Goal: Task Accomplishment & Management: Manage account settings

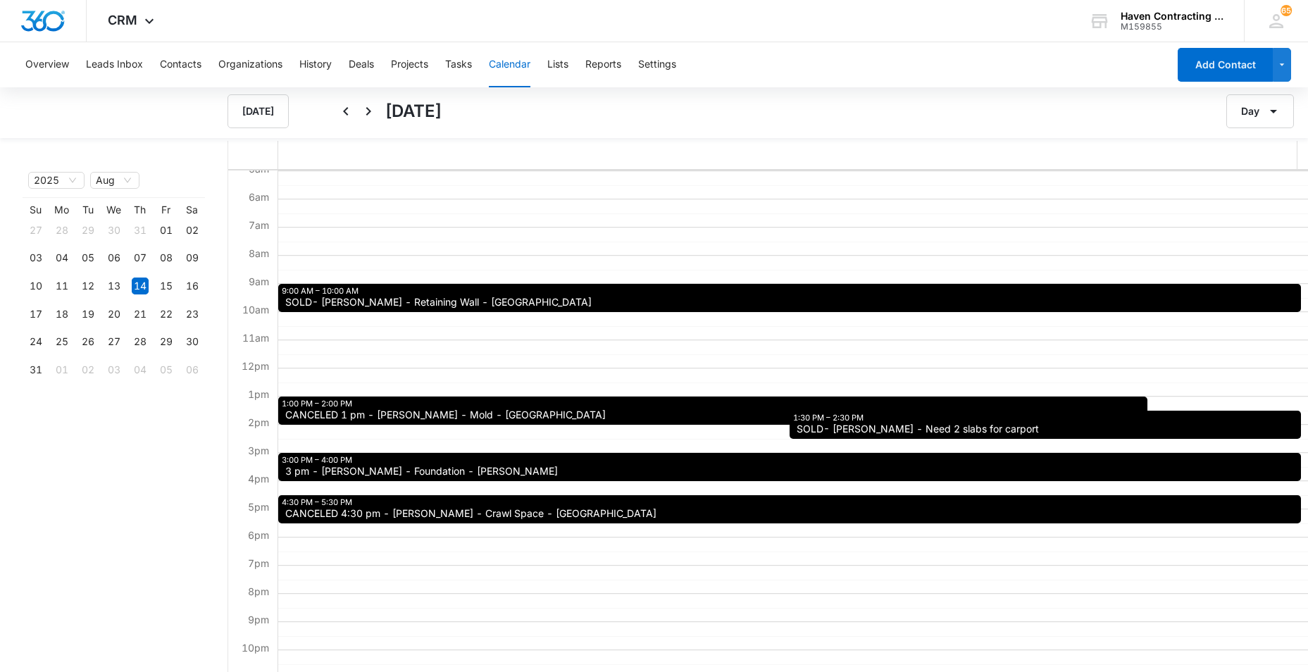
scroll to position [141, 0]
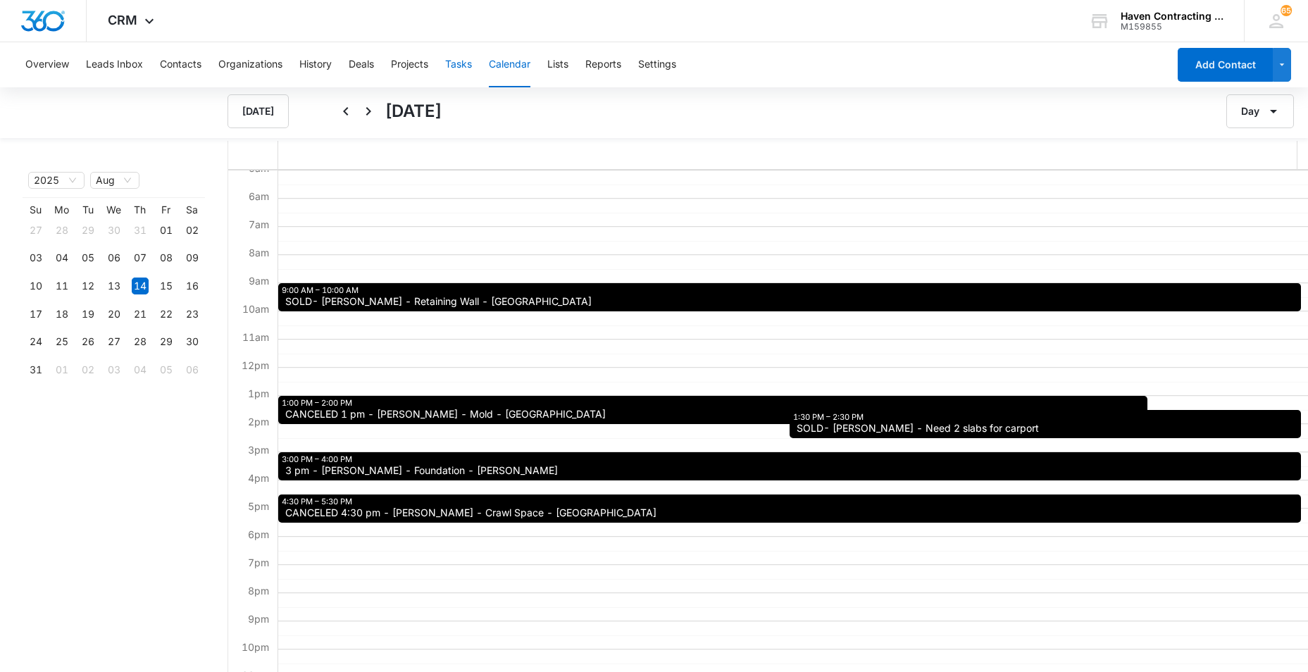
click at [456, 63] on button "Tasks" at bounding box center [458, 64] width 27 height 45
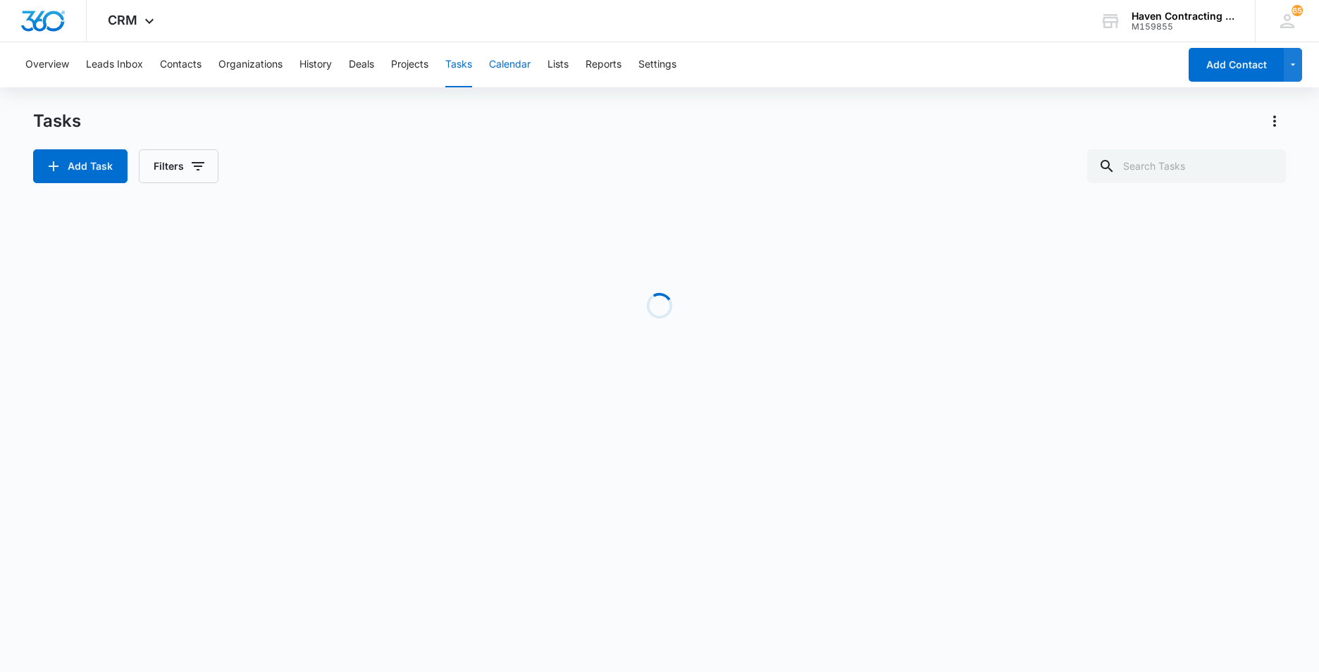
click at [507, 66] on button "Calendar" at bounding box center [510, 64] width 42 height 45
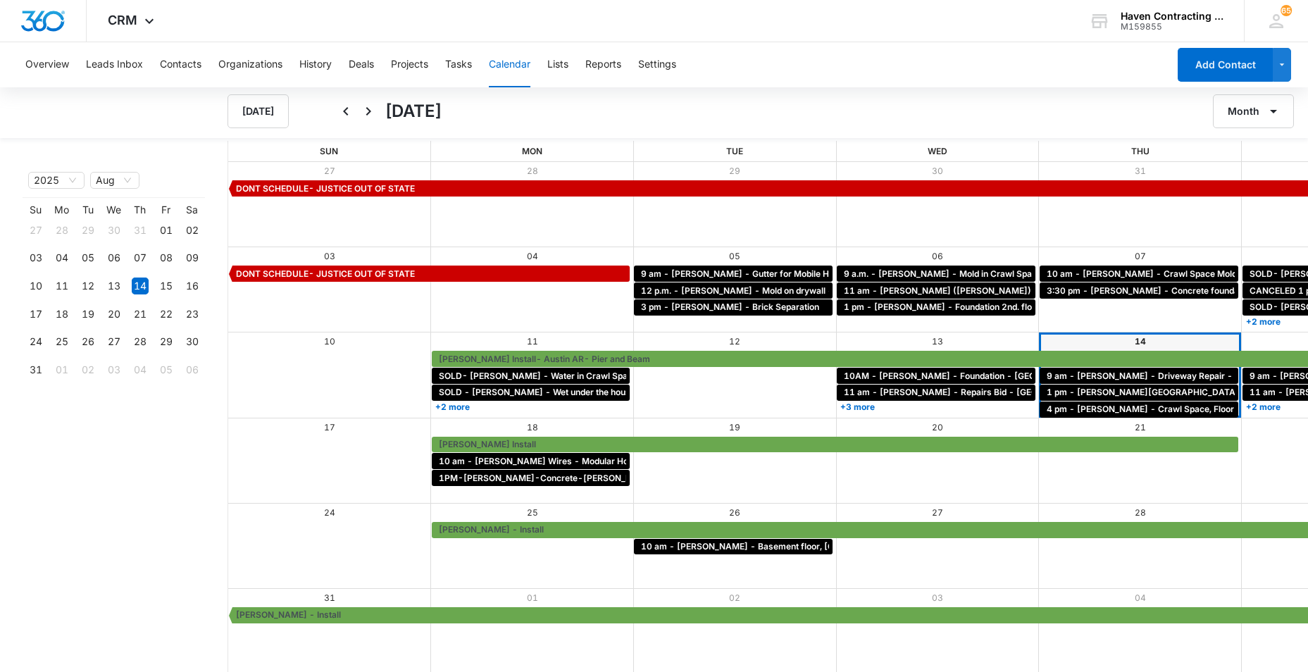
scroll to position [1, 0]
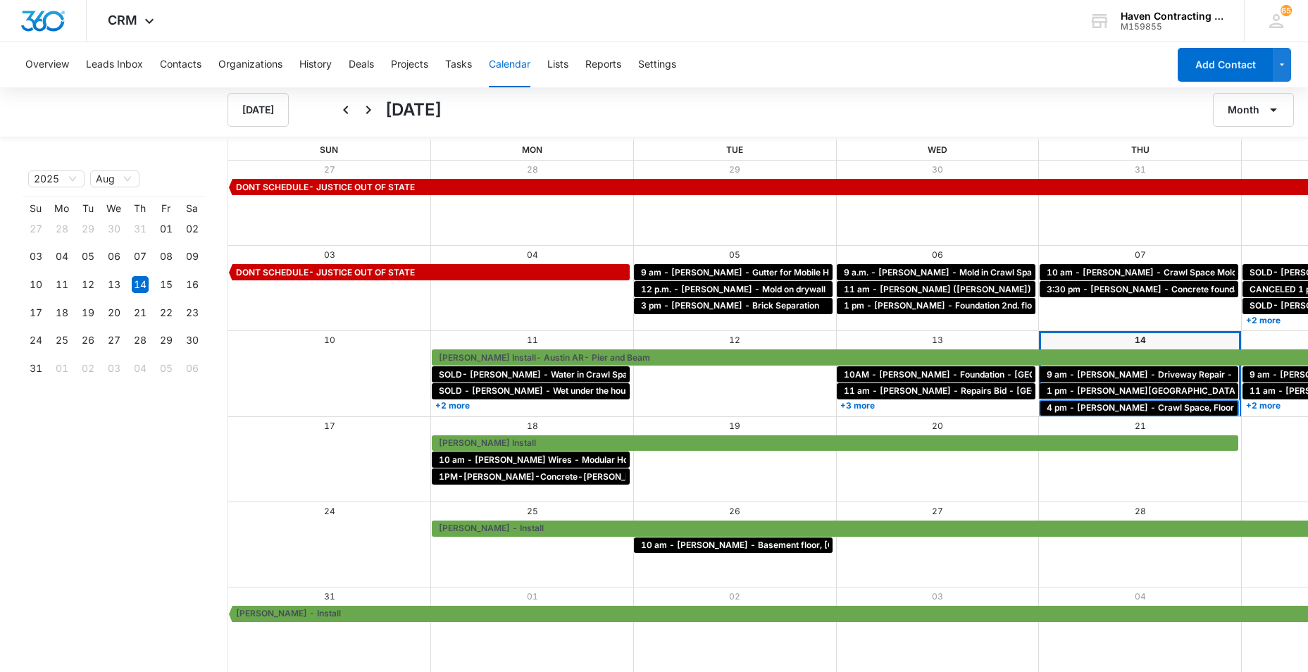
click at [1047, 411] on span "4 pm - [PERSON_NAME] - Crawl Space, Floor Repair - Oil Trough" at bounding box center [1180, 408] width 267 height 13
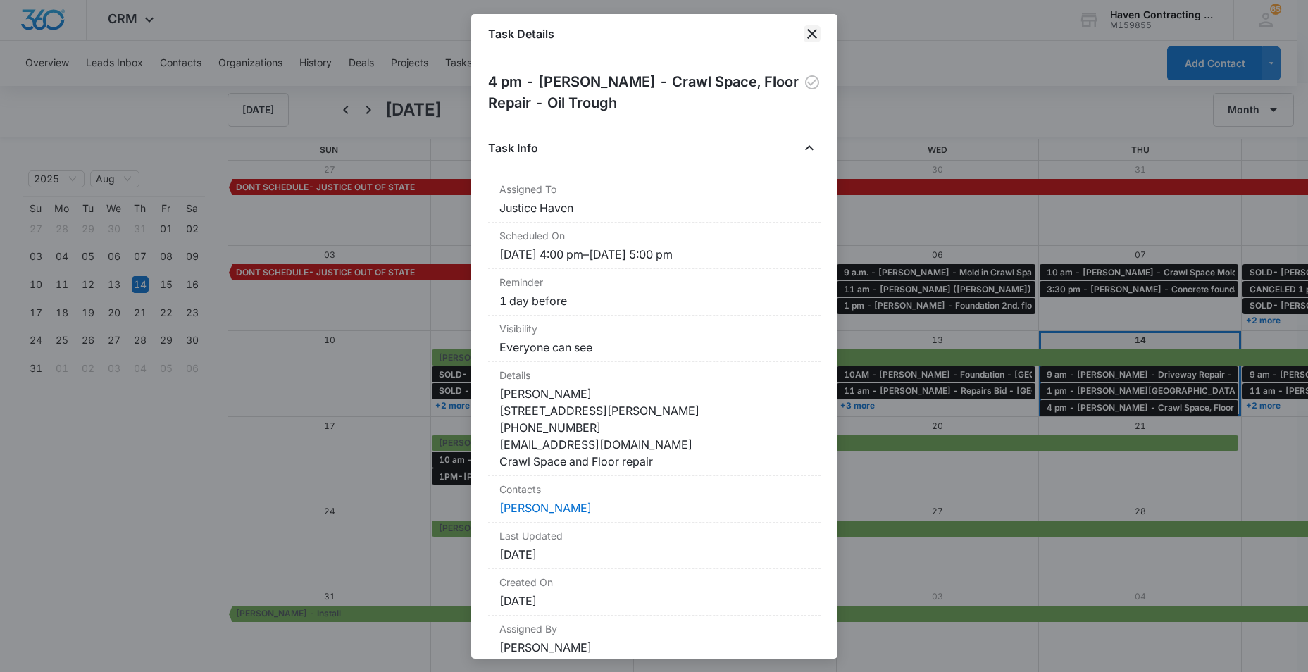
click at [810, 32] on icon "close" at bounding box center [812, 33] width 17 height 17
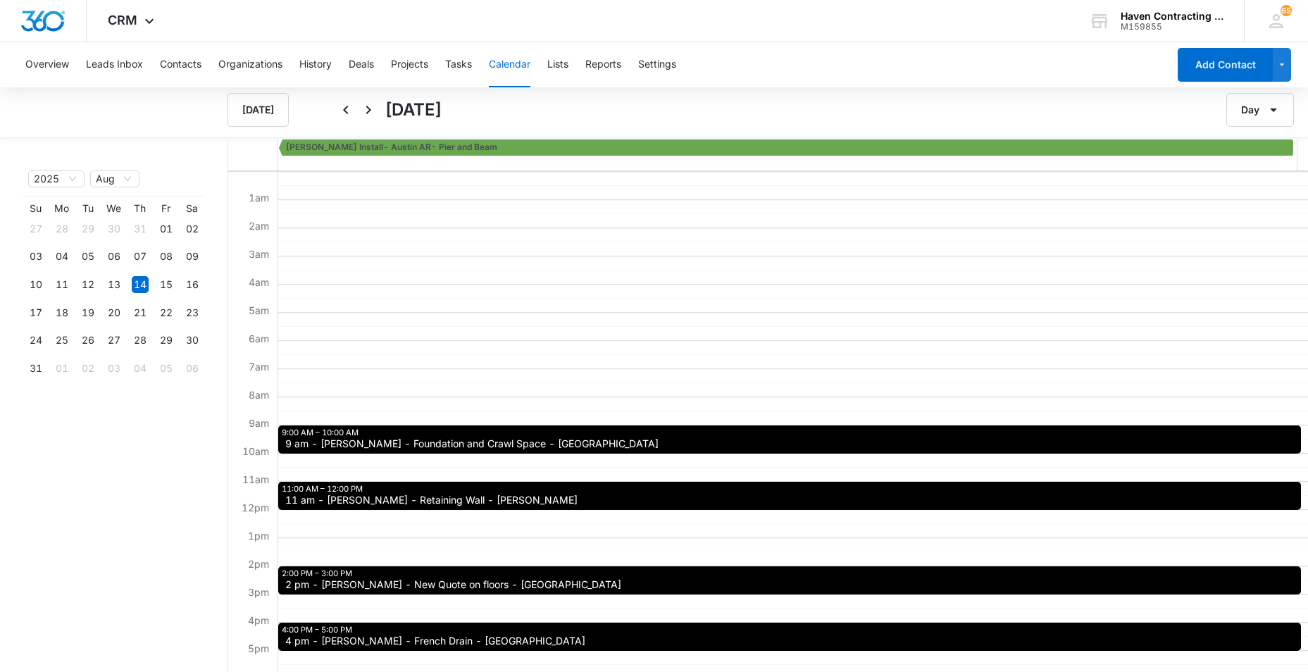
scroll to position [70, 0]
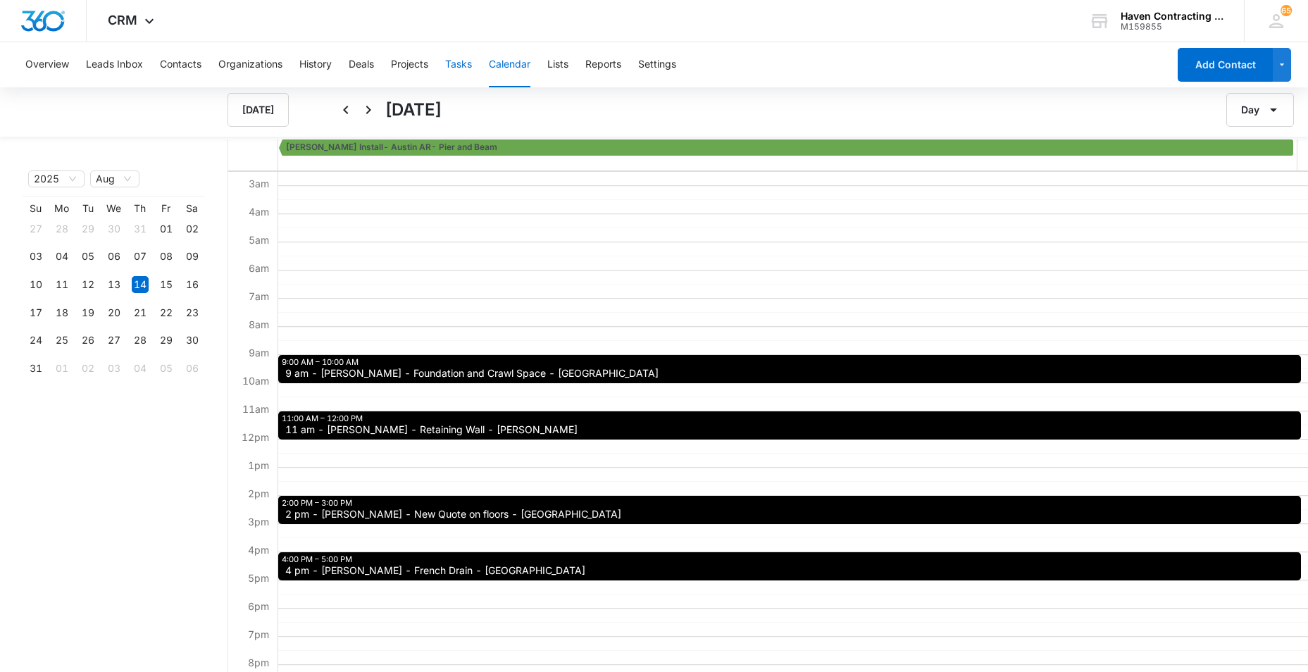
click at [463, 63] on button "Tasks" at bounding box center [458, 64] width 27 height 45
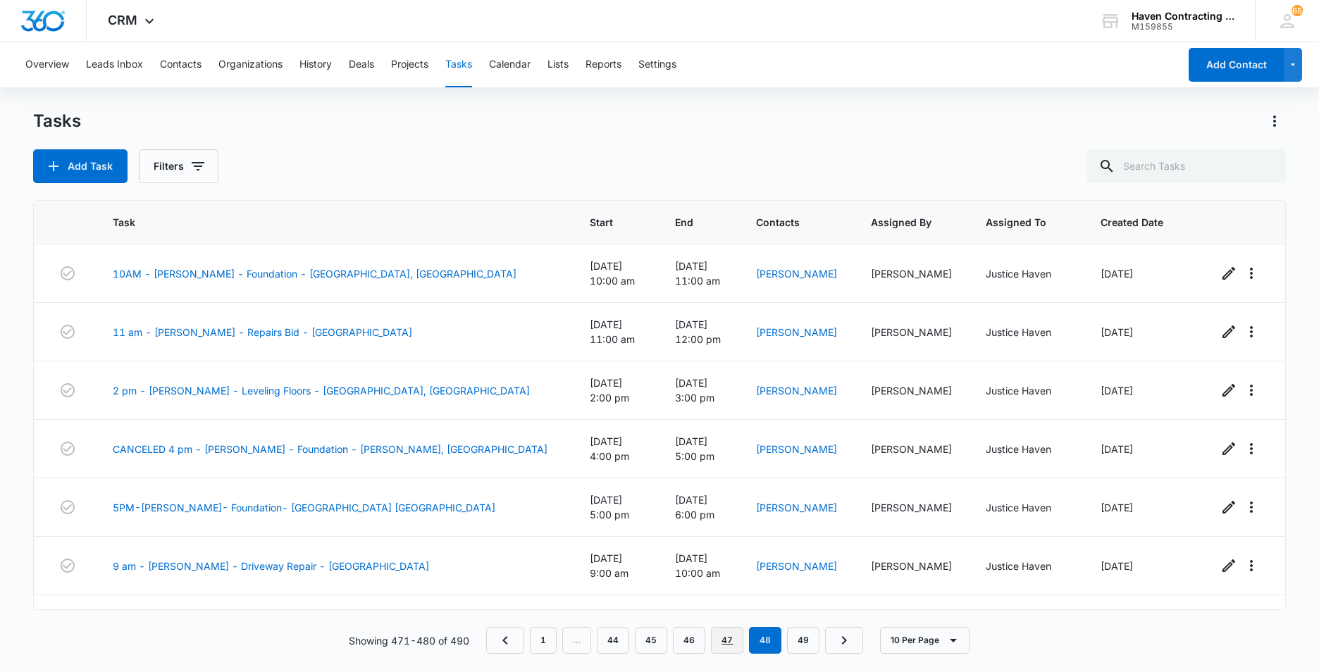
click at [724, 642] on link "47" at bounding box center [727, 640] width 32 height 27
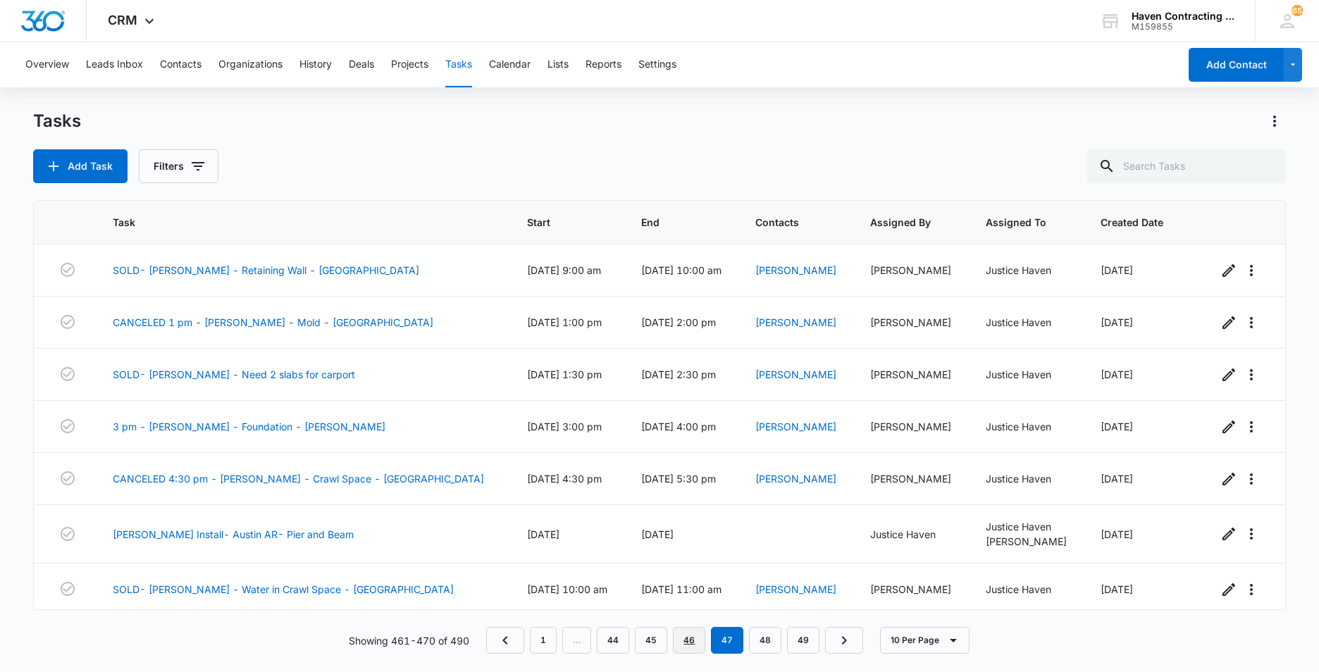
click at [686, 644] on link "46" at bounding box center [689, 640] width 32 height 27
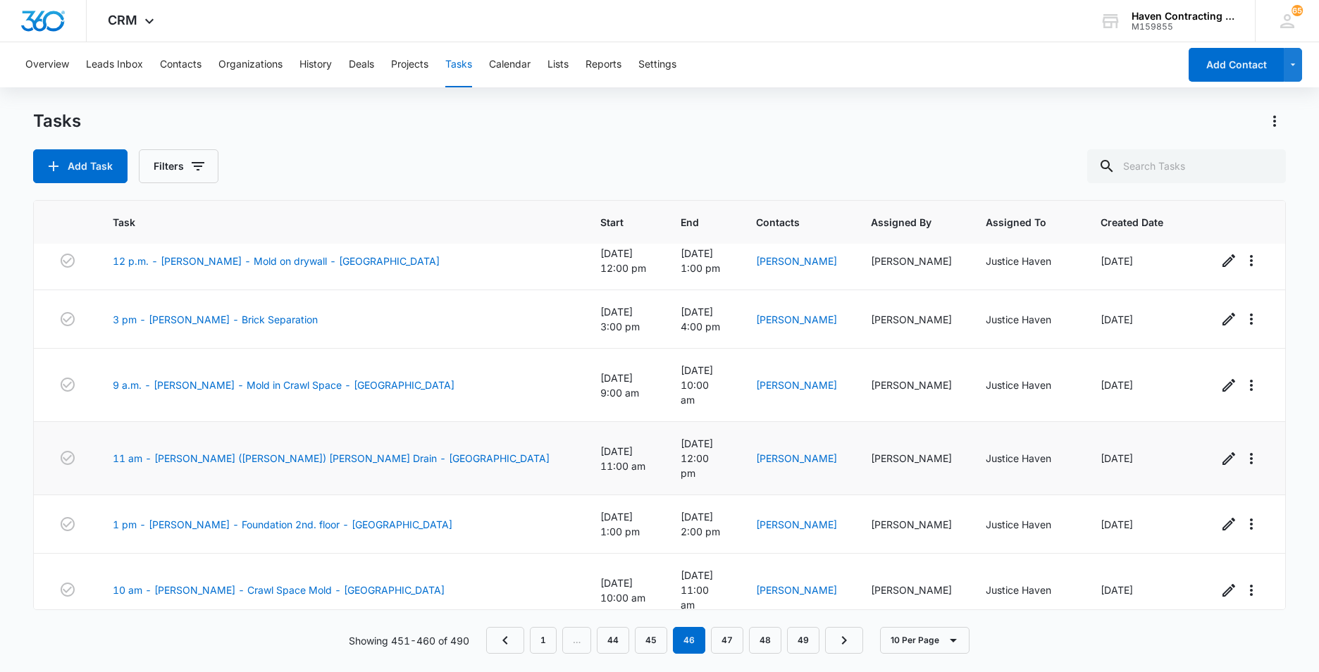
scroll to position [213, 0]
click at [211, 648] on link "3:30 pm - Diane Sakaske - Concrete foundation, porch, ramp, fence - Cave City" at bounding box center [335, 655] width 445 height 15
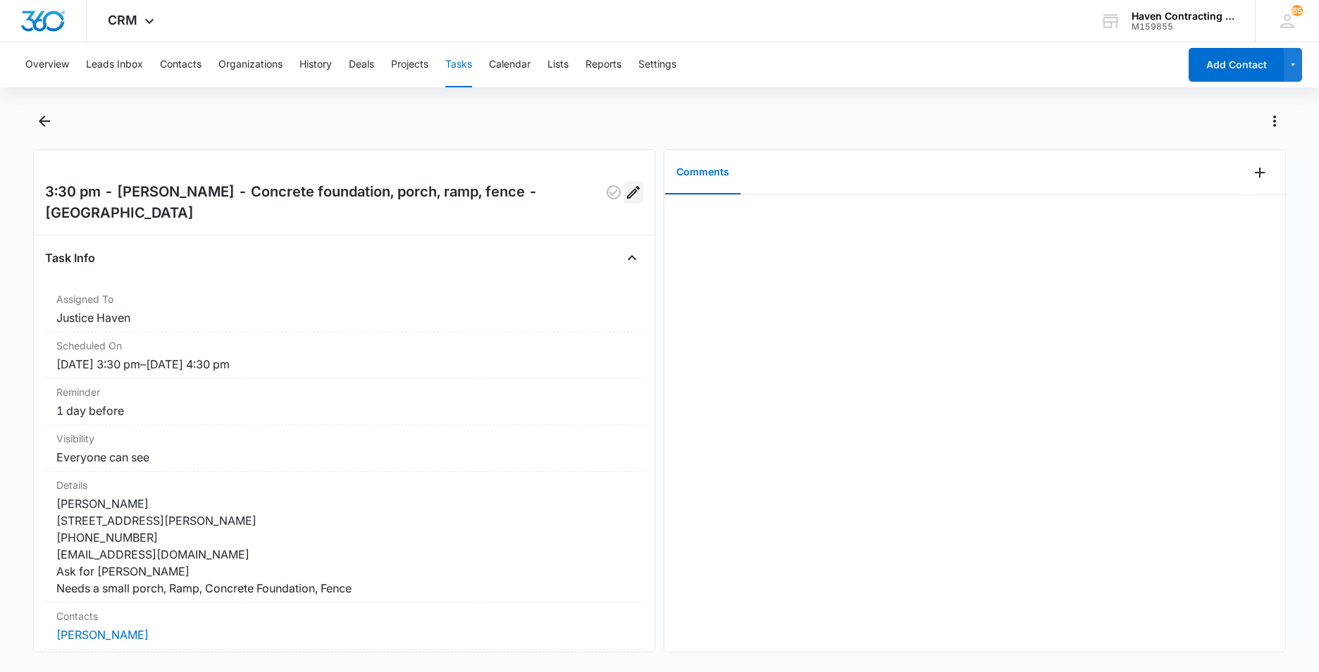
click at [625, 189] on icon "Edit" at bounding box center [633, 192] width 17 height 17
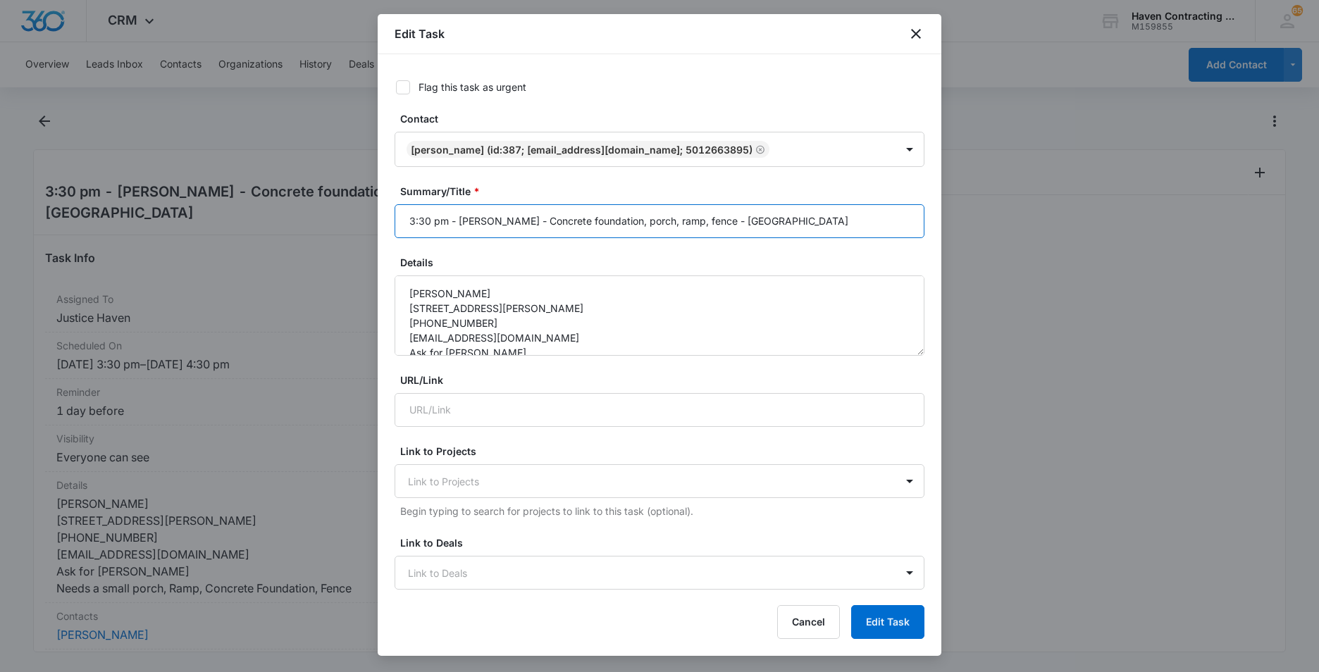
click at [431, 221] on input "3:30 pm - [PERSON_NAME] - Concrete foundation, porch, ramp, fence - [GEOGRAPHIC…" at bounding box center [660, 221] width 530 height 34
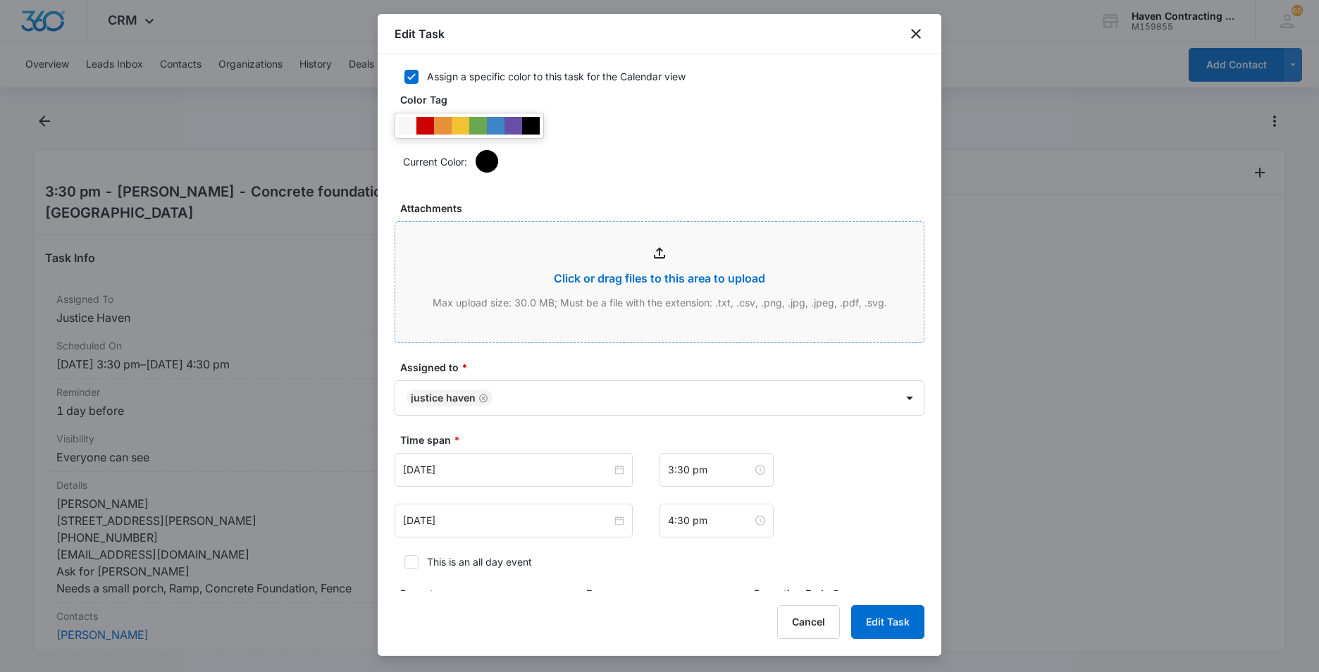
scroll to position [564, 0]
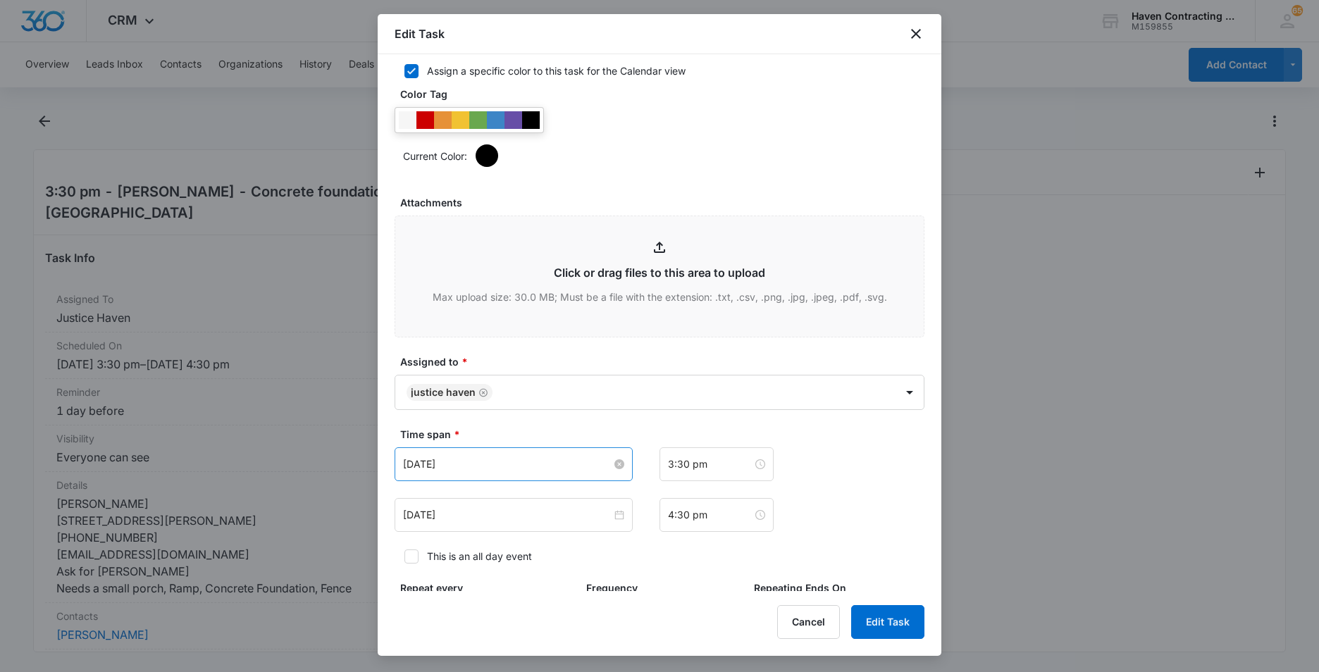
type input "1 pm - Diane Sakaske - Concrete foundation, porch, ramp, fence - Cave City"
click at [503, 461] on input "Aug 7, 2025" at bounding box center [507, 465] width 209 height 16
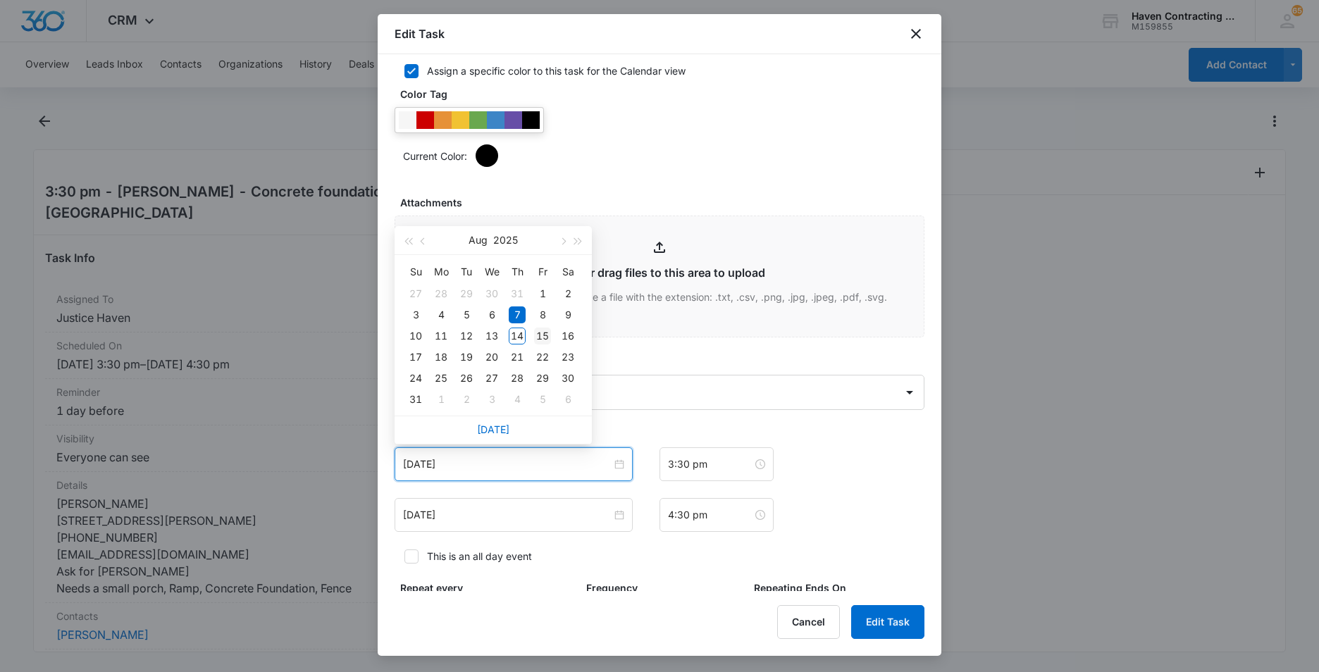
type input "Aug 15, 2025"
click at [538, 336] on div "15" at bounding box center [542, 336] width 17 height 17
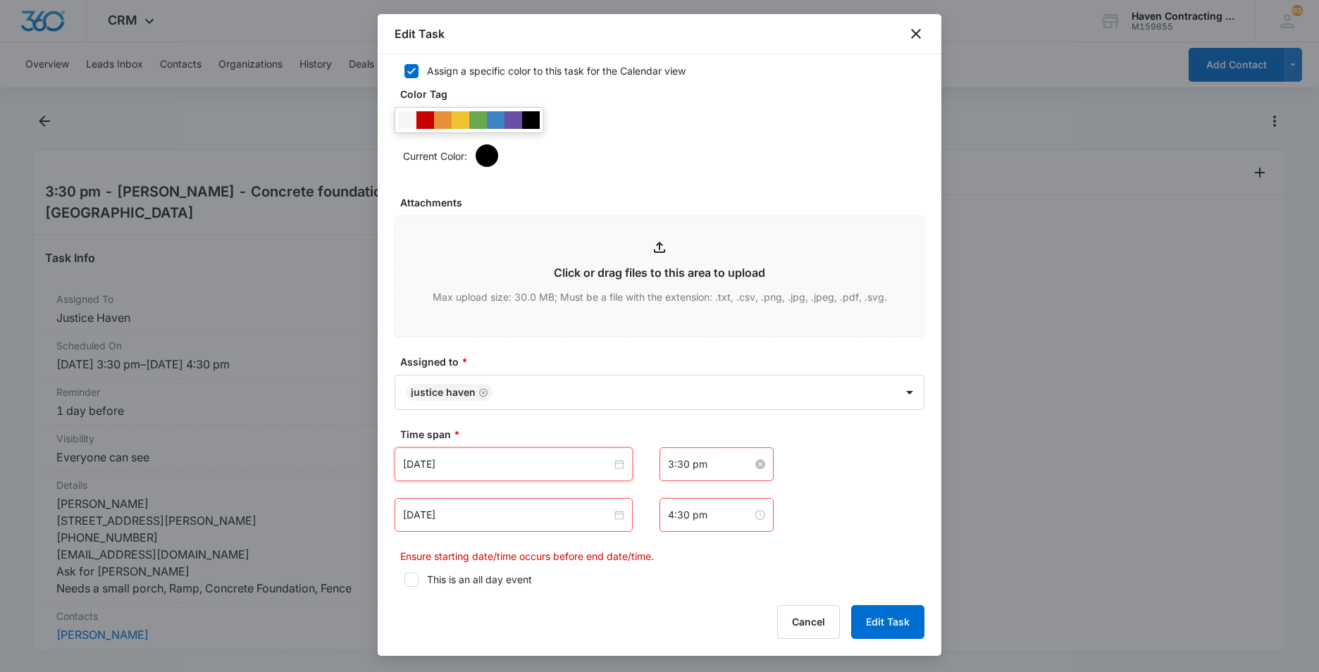
click at [705, 464] on input "3:30 pm" at bounding box center [710, 465] width 85 height 16
click at [668, 284] on div "01" at bounding box center [673, 285] width 39 height 20
click at [746, 428] on span "OK" at bounding box center [751, 429] width 14 height 16
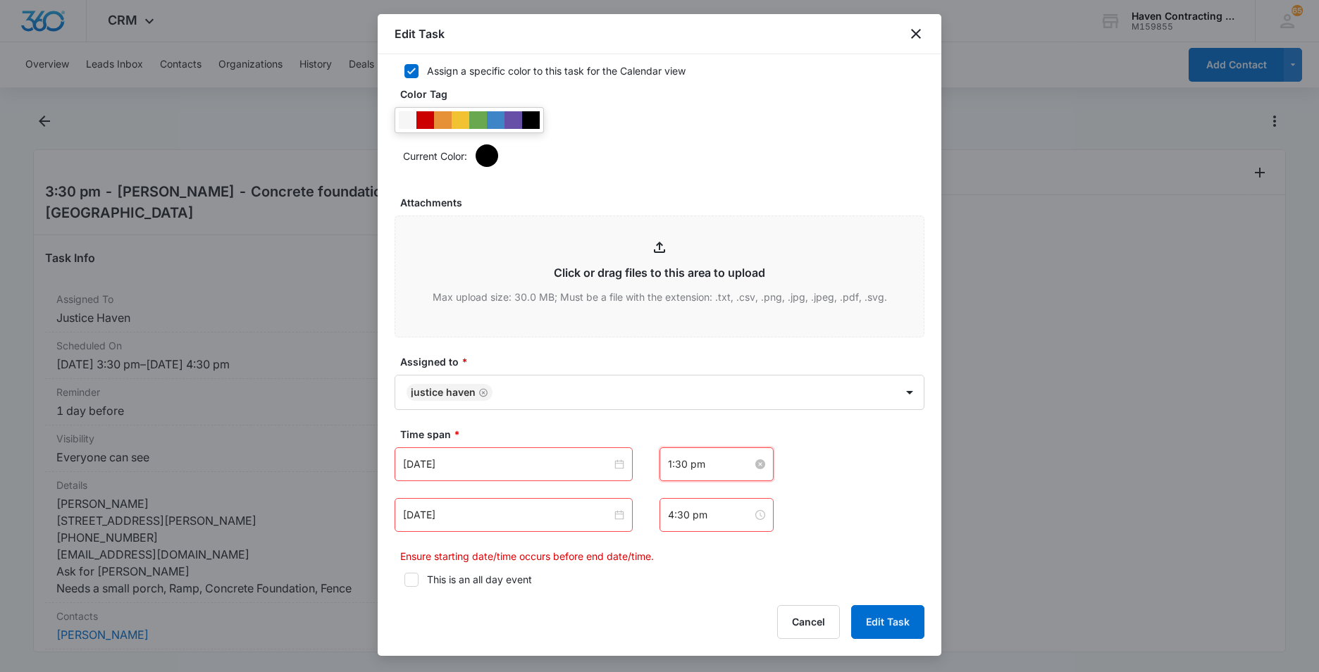
click at [705, 462] on input "1:30 pm" at bounding box center [710, 465] width 85 height 16
click at [708, 259] on div "00" at bounding box center [713, 265] width 39 height 20
type input "1:00 pm"
click at [752, 264] on div "PM" at bounding box center [753, 265] width 39 height 20
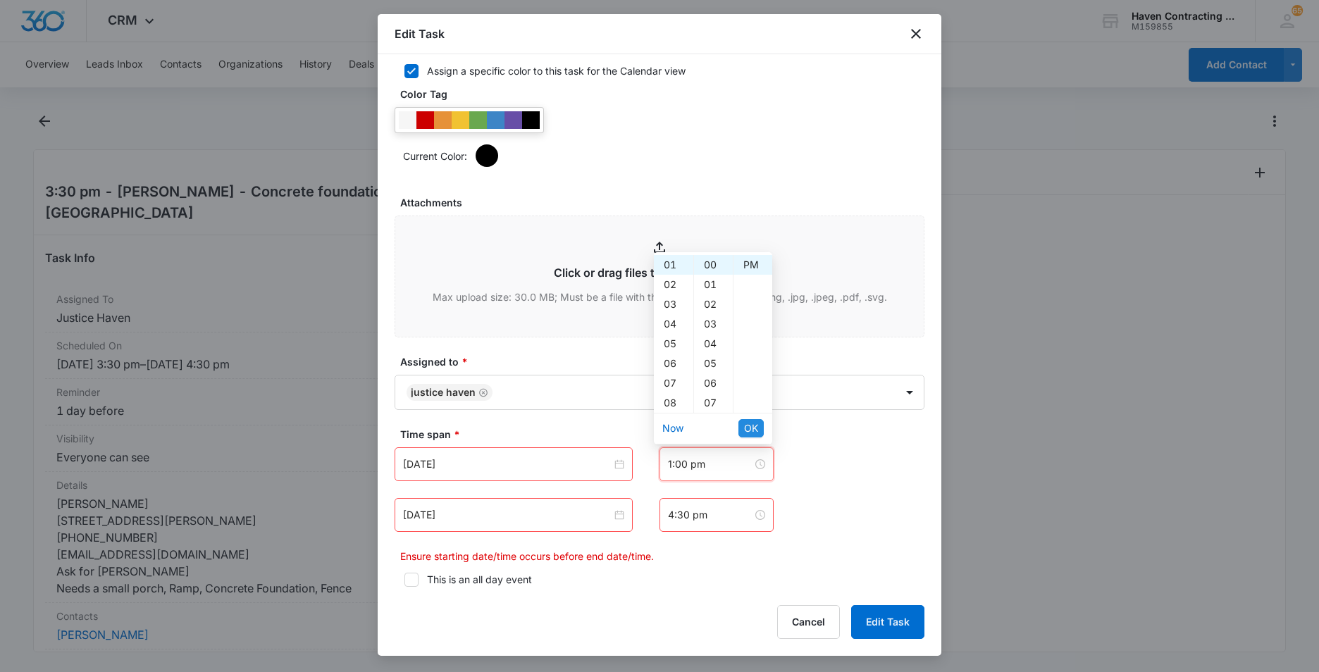
click at [749, 424] on span "OK" at bounding box center [751, 429] width 14 height 16
click at [468, 518] on input "Aug 7, 2025" at bounding box center [507, 515] width 209 height 16
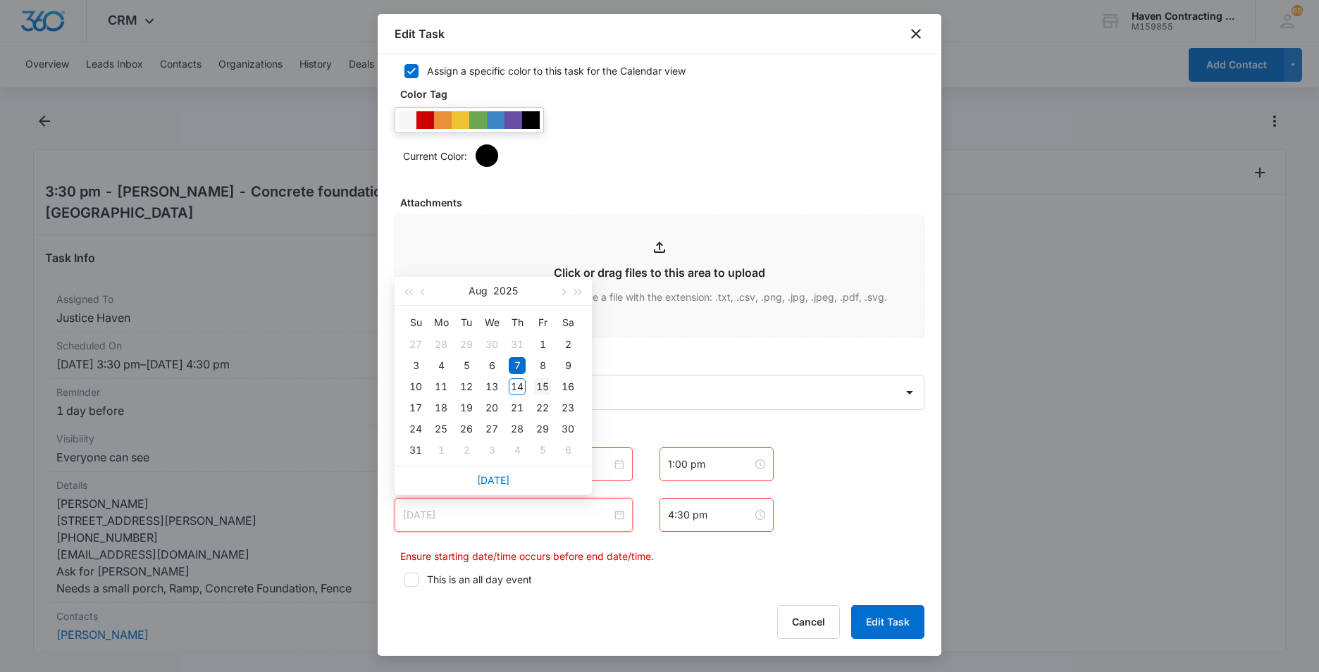
type input "Aug 15, 2025"
click at [541, 387] on div "15" at bounding box center [542, 386] width 17 height 17
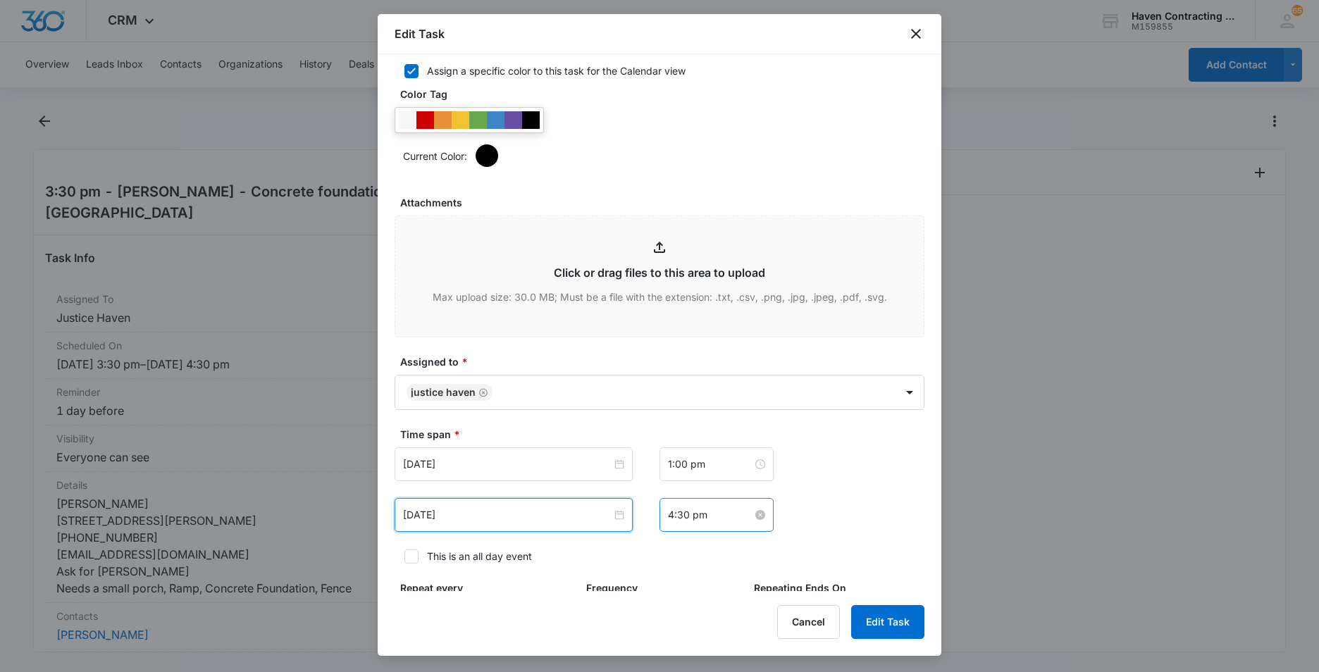
click at [705, 517] on input "4:30 pm" at bounding box center [710, 515] width 85 height 16
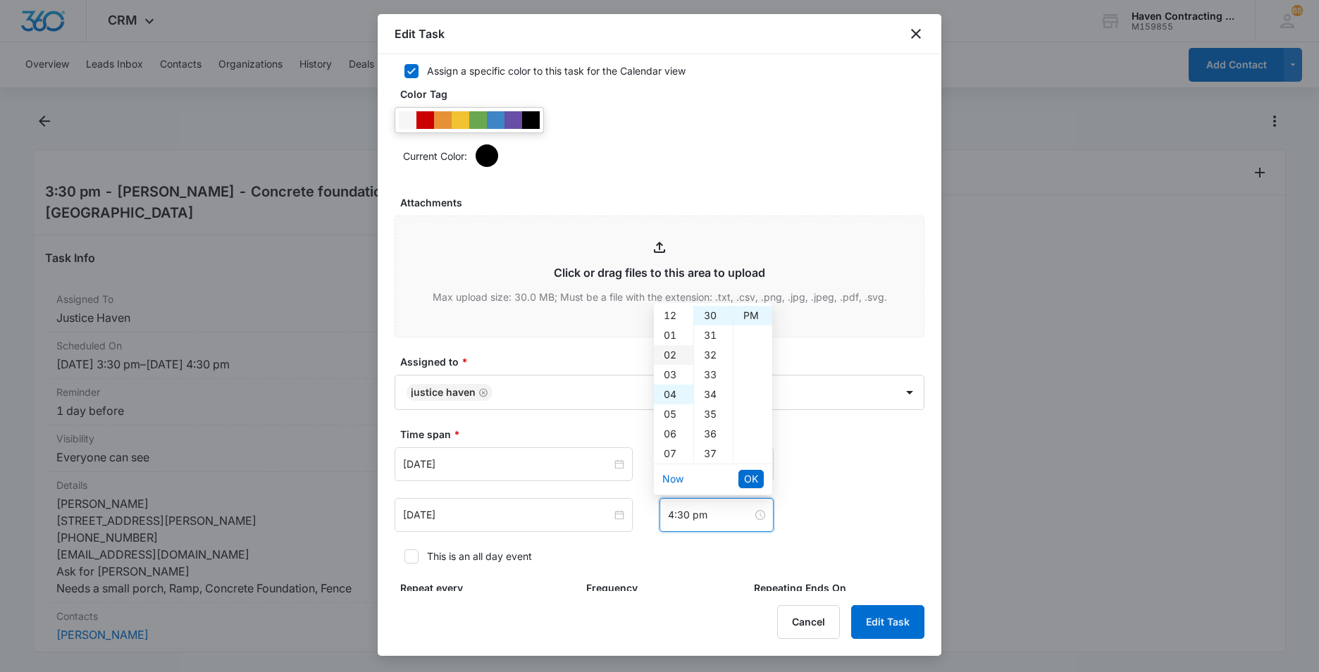
click at [667, 354] on div "02" at bounding box center [673, 355] width 39 height 20
click at [711, 317] on div "00" at bounding box center [713, 316] width 39 height 20
type input "2:00 pm"
click at [748, 313] on div "PM" at bounding box center [753, 316] width 39 height 20
click at [745, 476] on span "OK" at bounding box center [751, 479] width 14 height 16
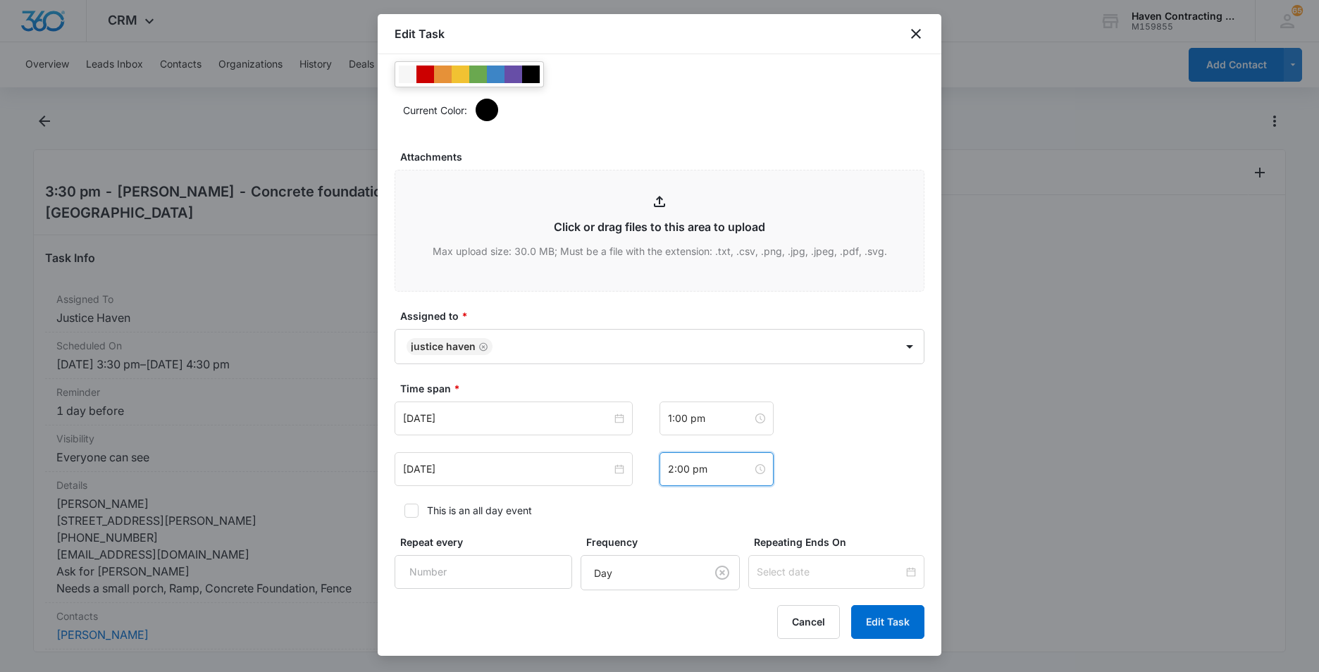
scroll to position [634, 0]
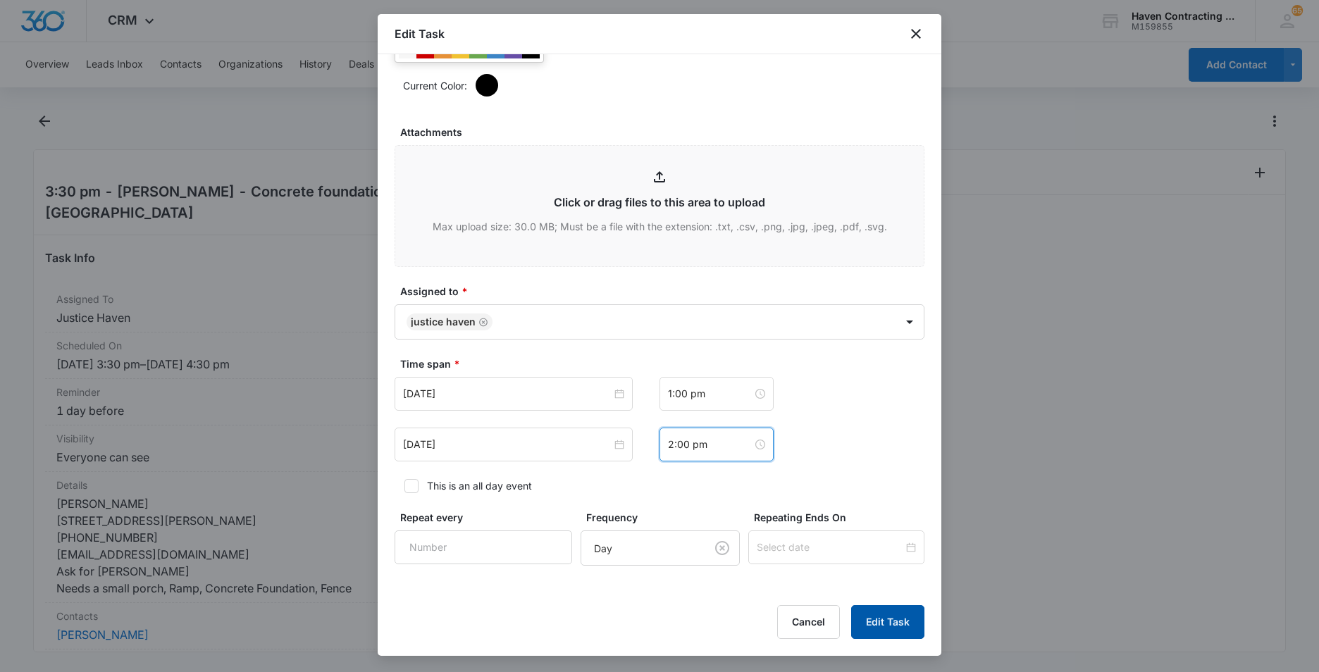
click at [884, 628] on button "Edit Task" at bounding box center [887, 622] width 73 height 34
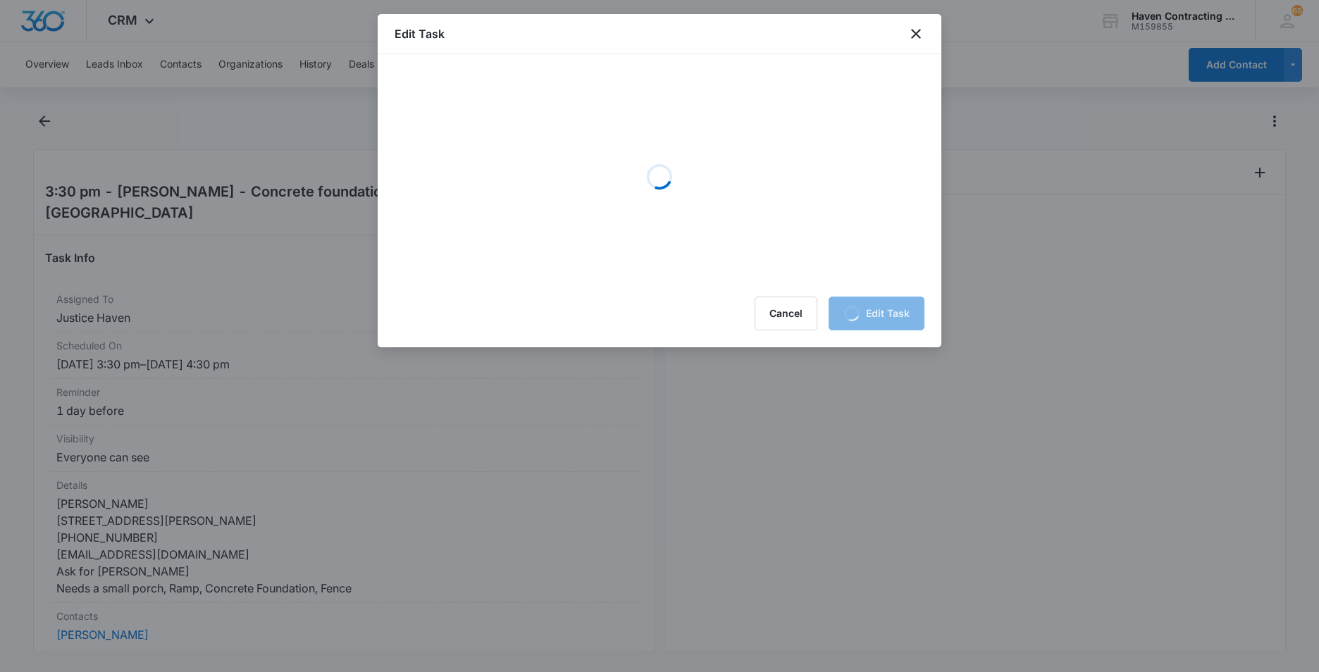
scroll to position [0, 0]
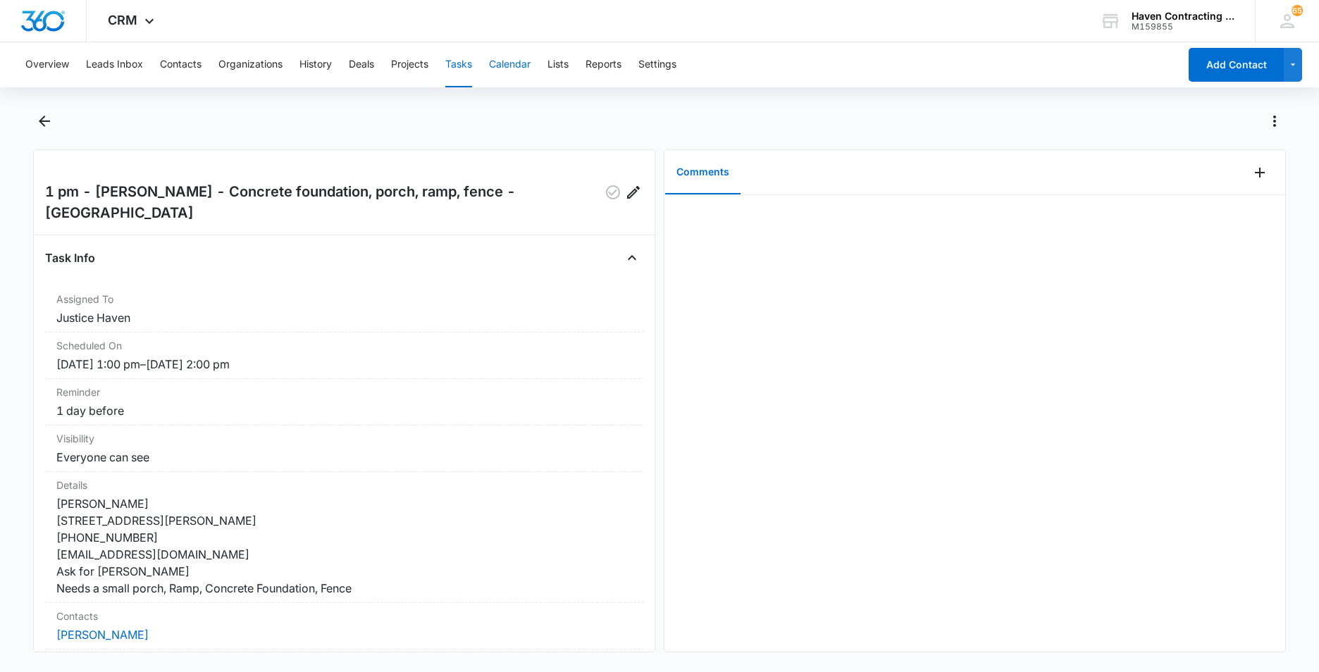
click at [515, 63] on button "Calendar" at bounding box center [510, 64] width 42 height 45
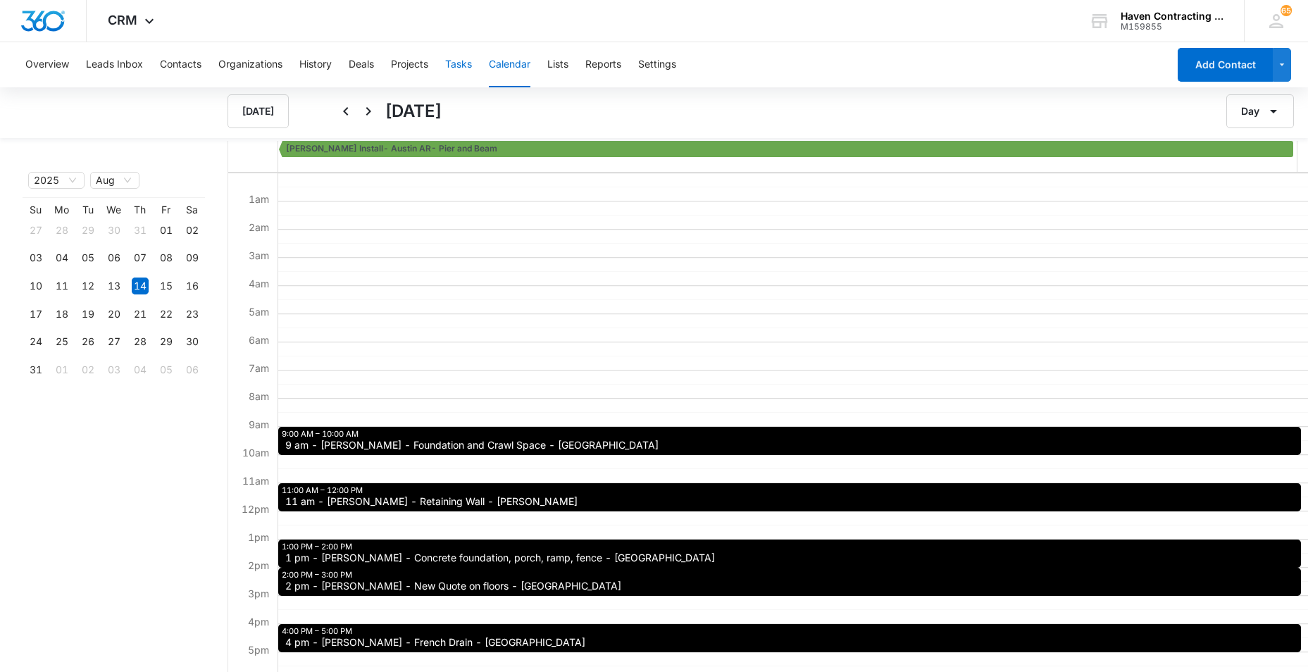
click at [462, 64] on button "Tasks" at bounding box center [458, 64] width 27 height 45
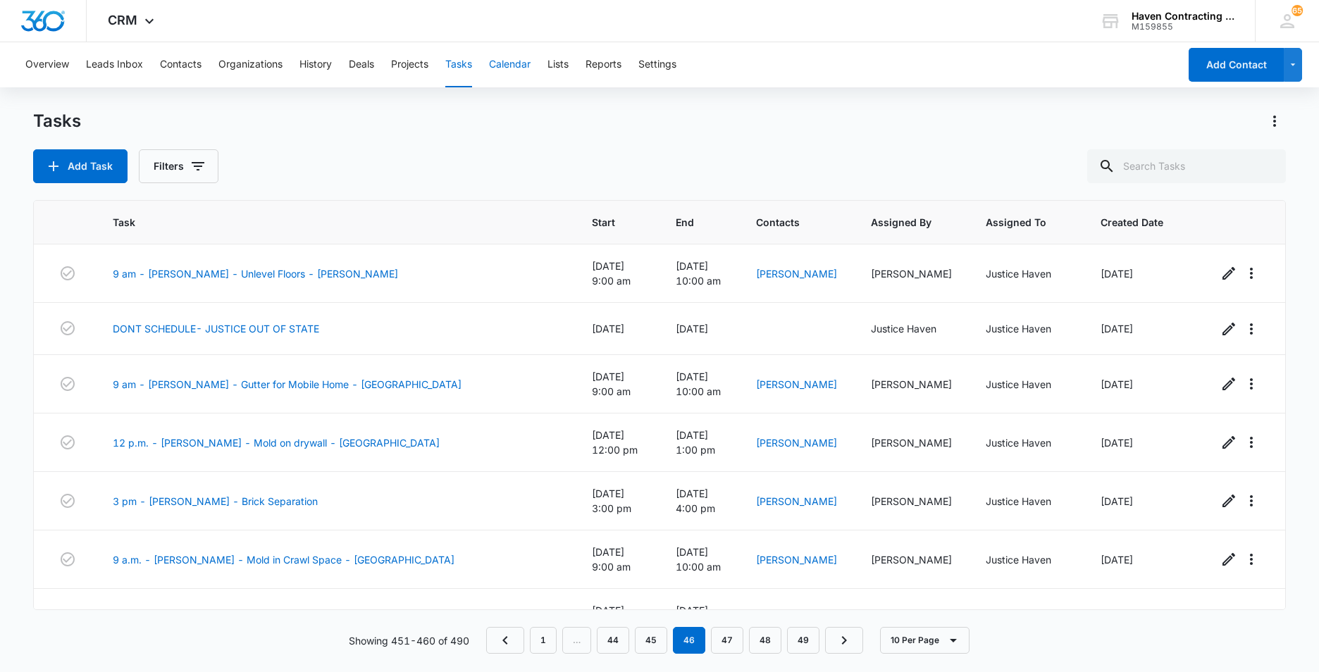
click at [523, 66] on button "Calendar" at bounding box center [510, 64] width 42 height 45
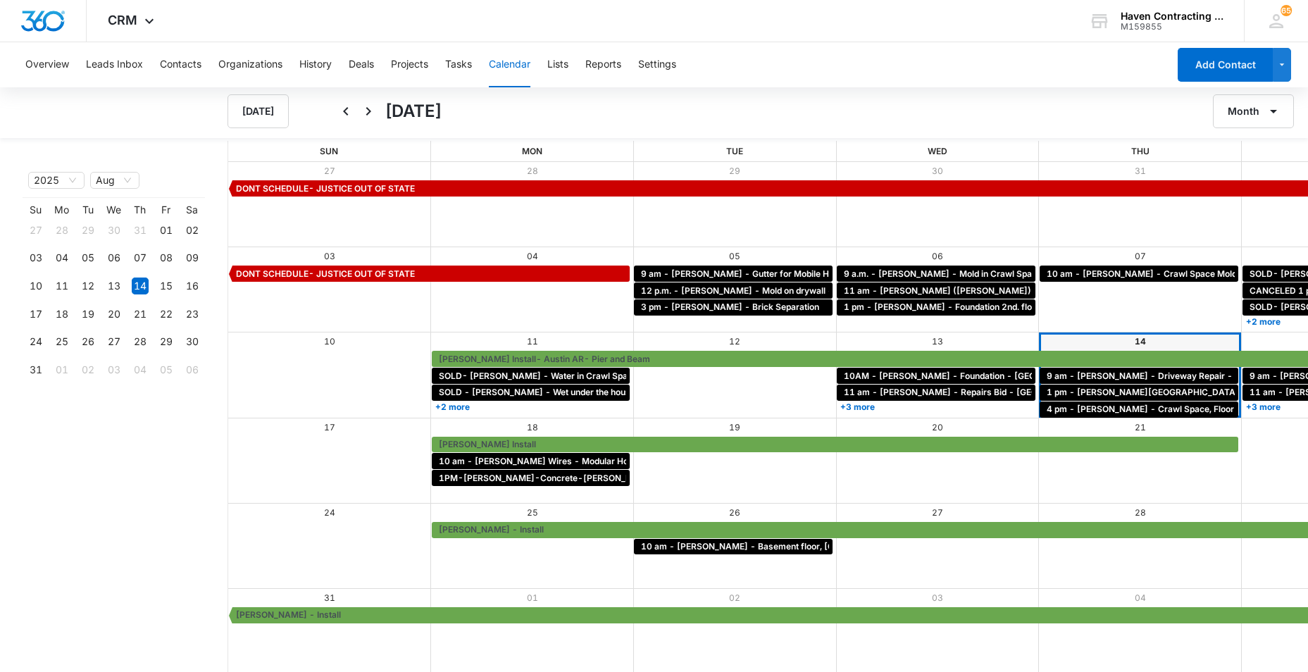
click at [499, 67] on button "Calendar" at bounding box center [510, 64] width 42 height 45
click at [633, 379] on div "Month View" at bounding box center [734, 376] width 203 height 17
click at [453, 69] on button "Tasks" at bounding box center [458, 64] width 27 height 45
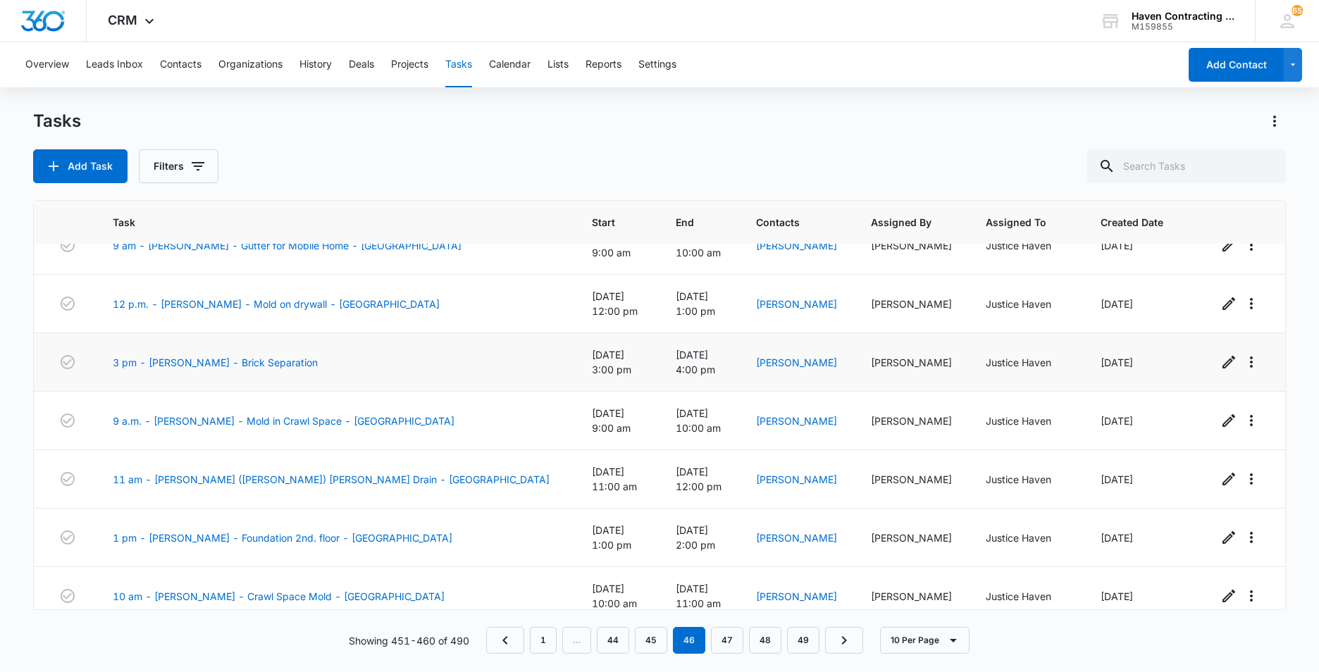
scroll to position [156, 0]
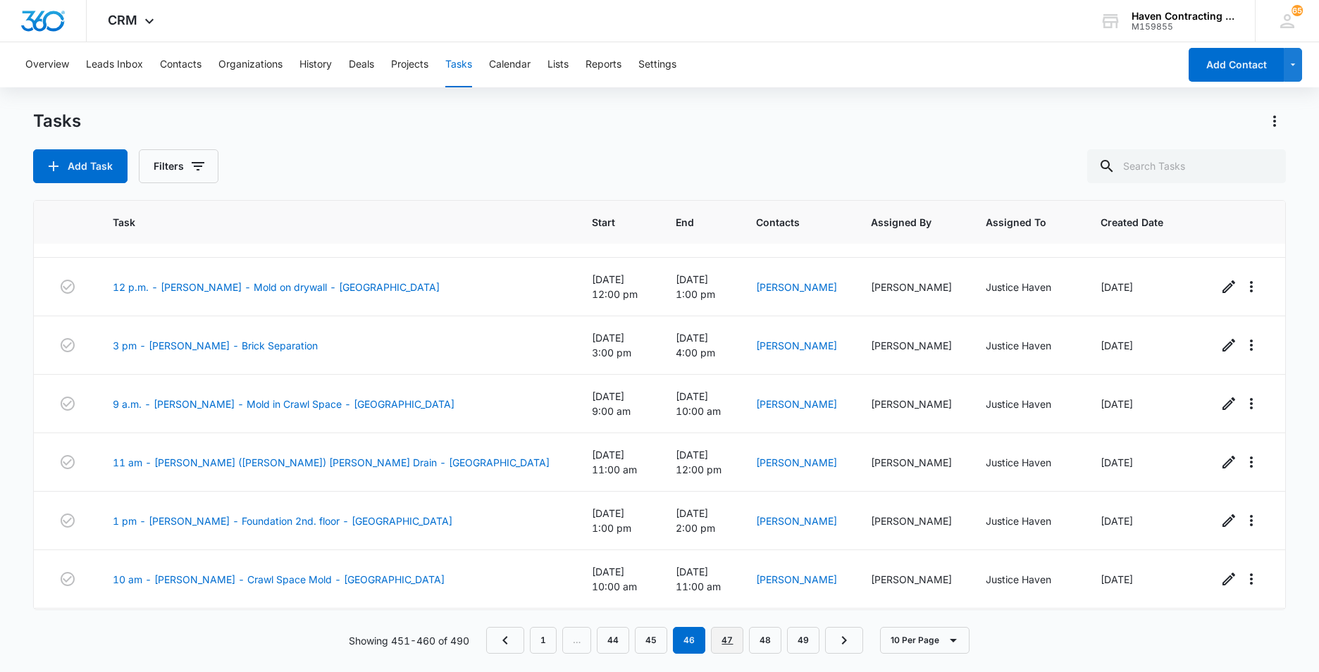
click at [727, 637] on link "47" at bounding box center [727, 640] width 32 height 27
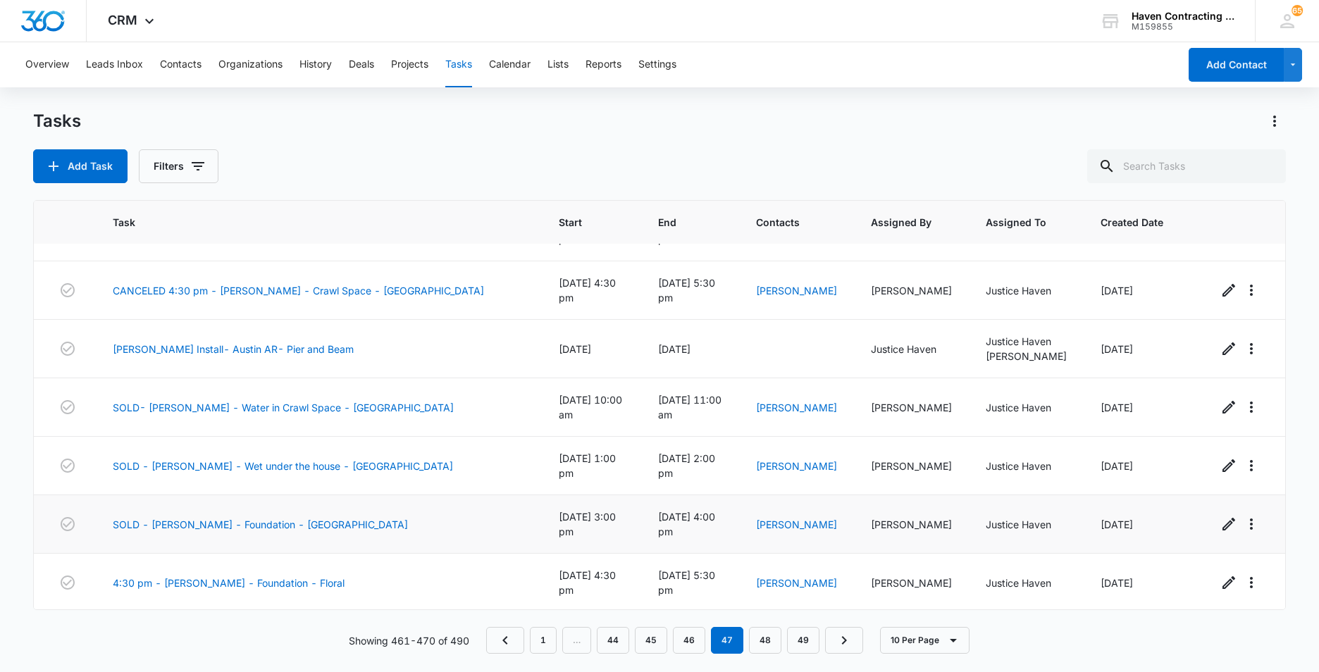
scroll to position [162, 0]
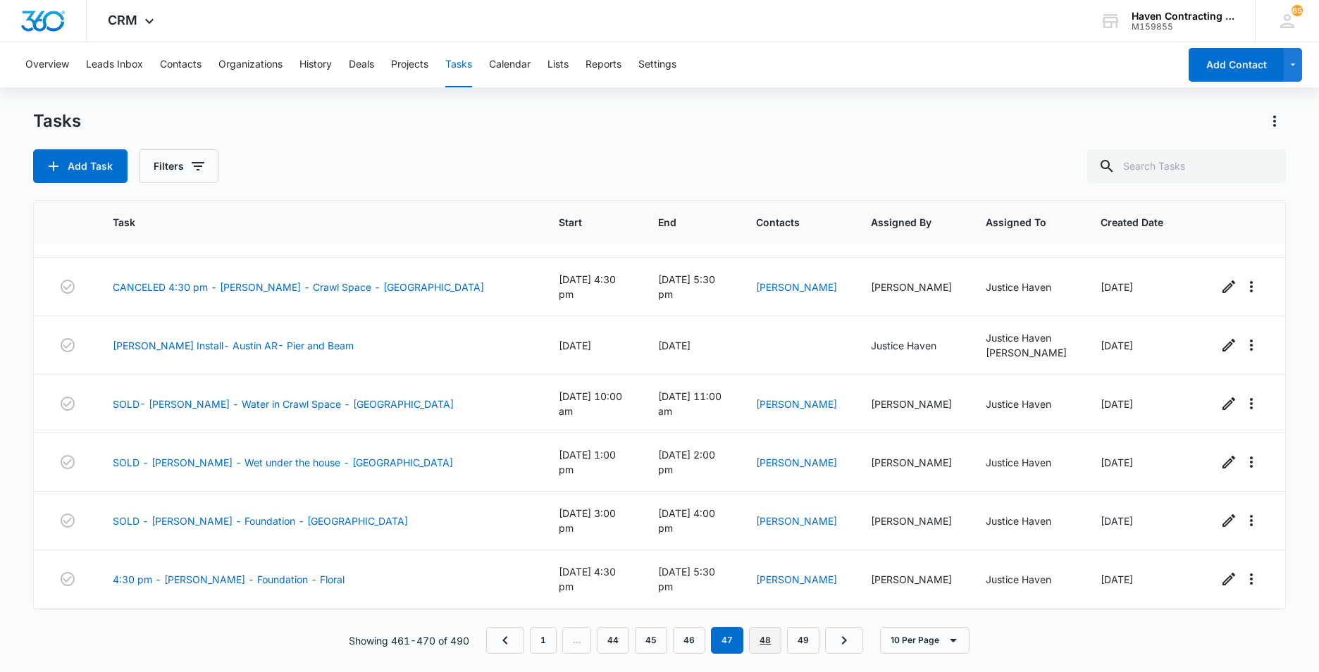
click at [766, 646] on link "48" at bounding box center [765, 640] width 32 height 27
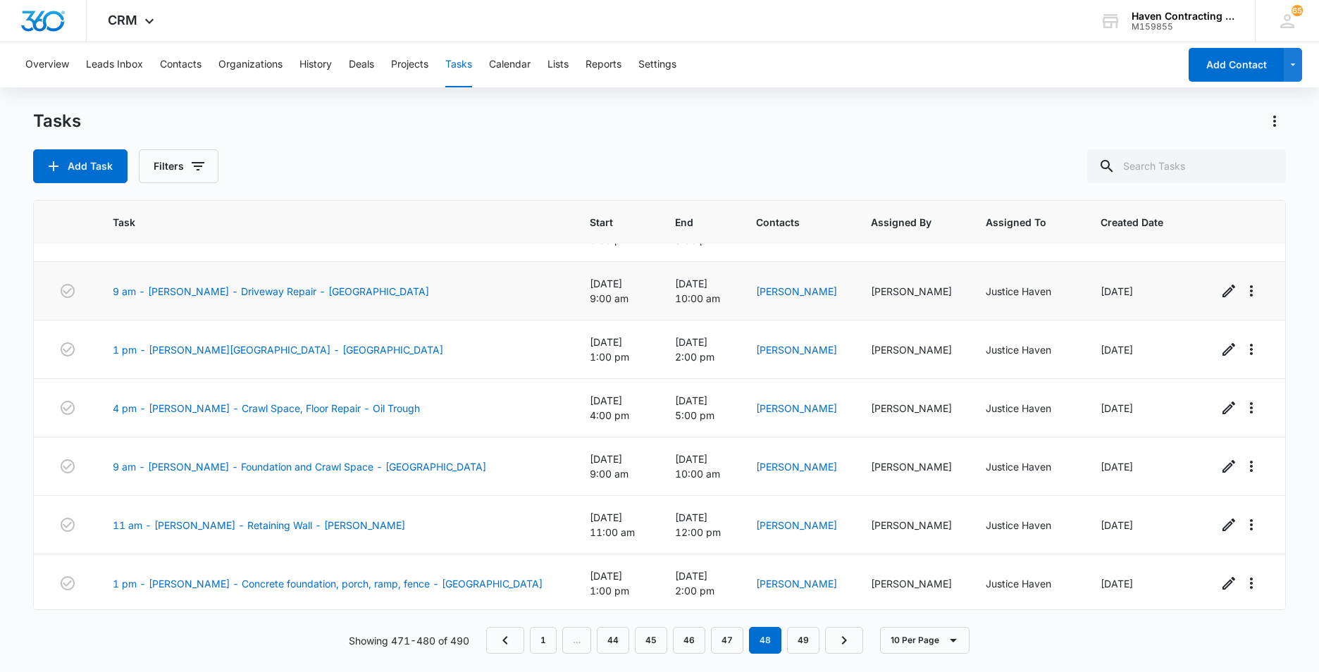
scroll to position [219, 0]
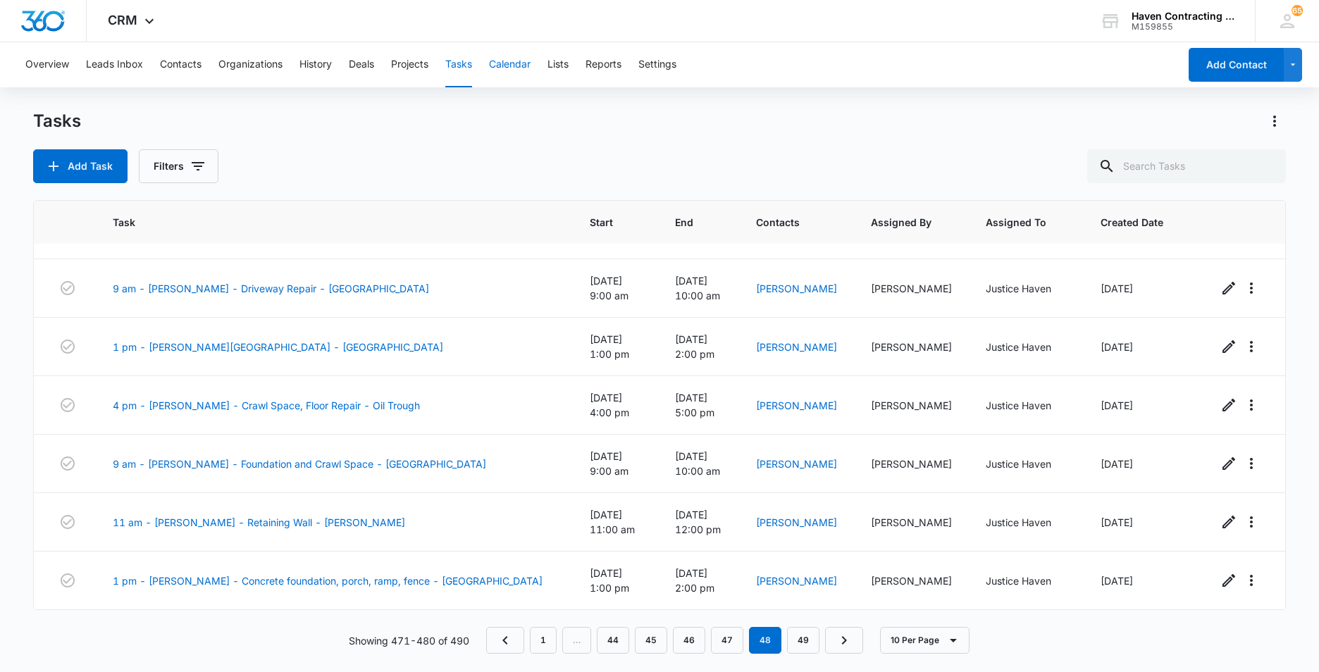
click at [510, 63] on button "Calendar" at bounding box center [510, 64] width 42 height 45
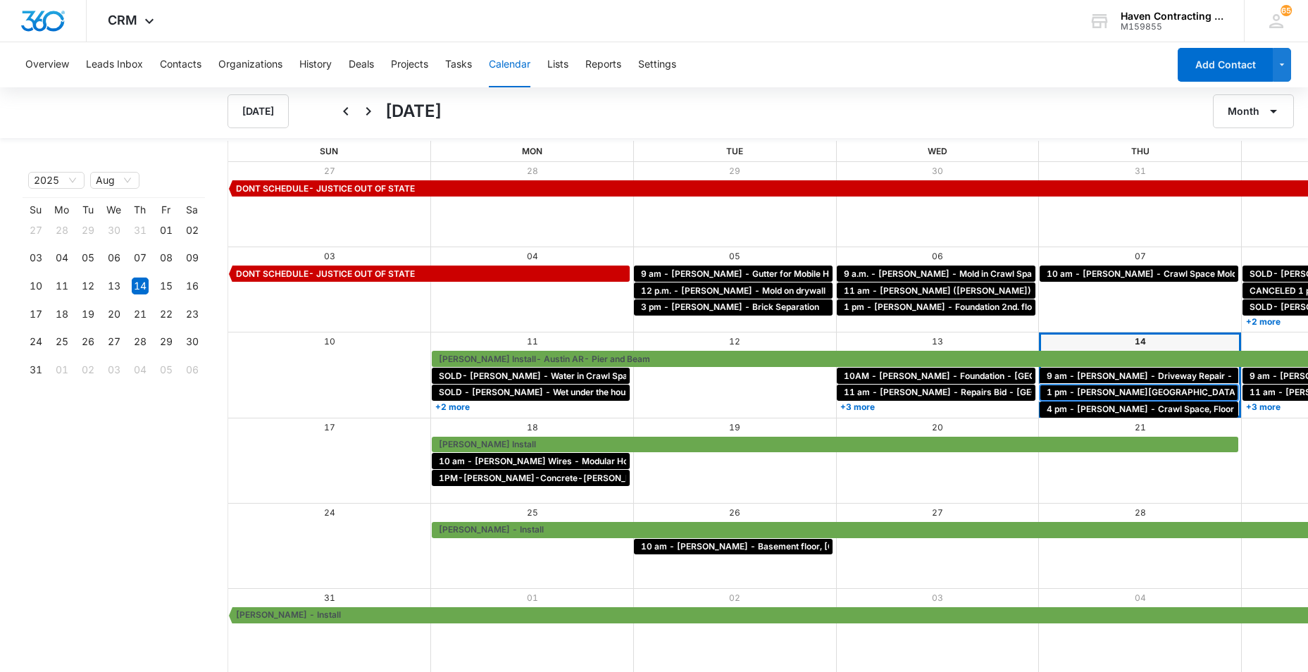
click at [1047, 392] on span "1 pm - [PERSON_NAME][GEOGRAPHIC_DATA] - [GEOGRAPHIC_DATA]" at bounding box center [1193, 392] width 293 height 13
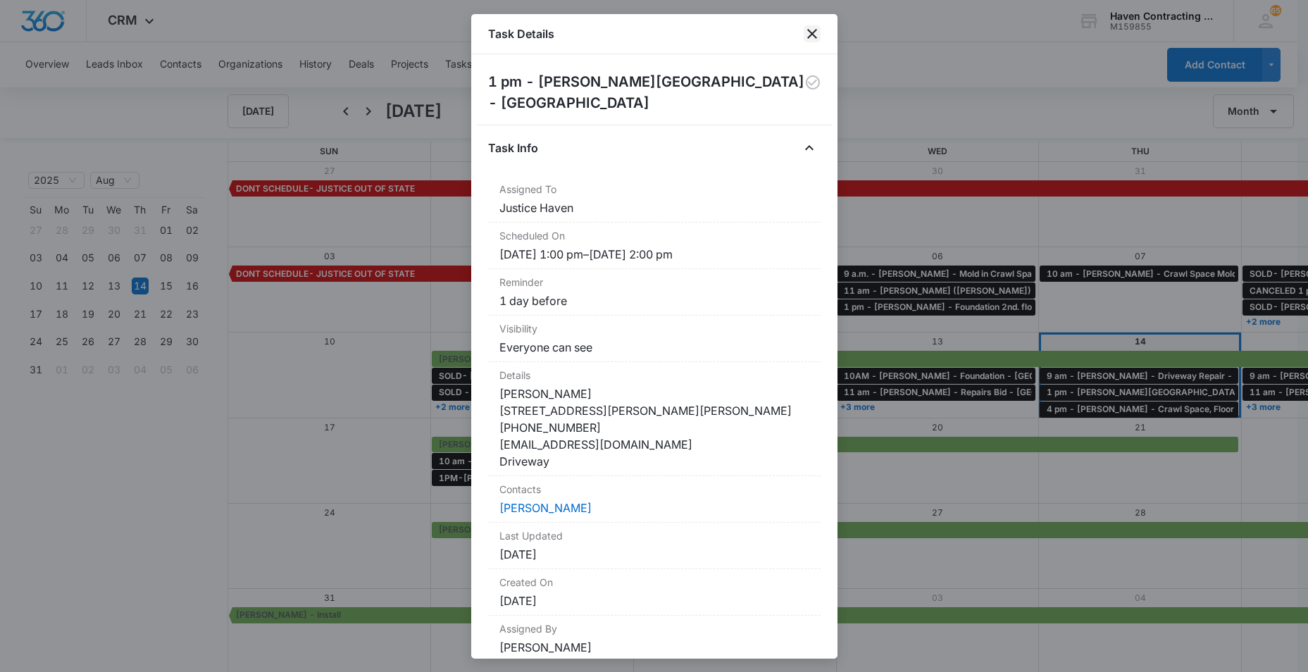
click at [815, 30] on icon "close" at bounding box center [812, 34] width 10 height 10
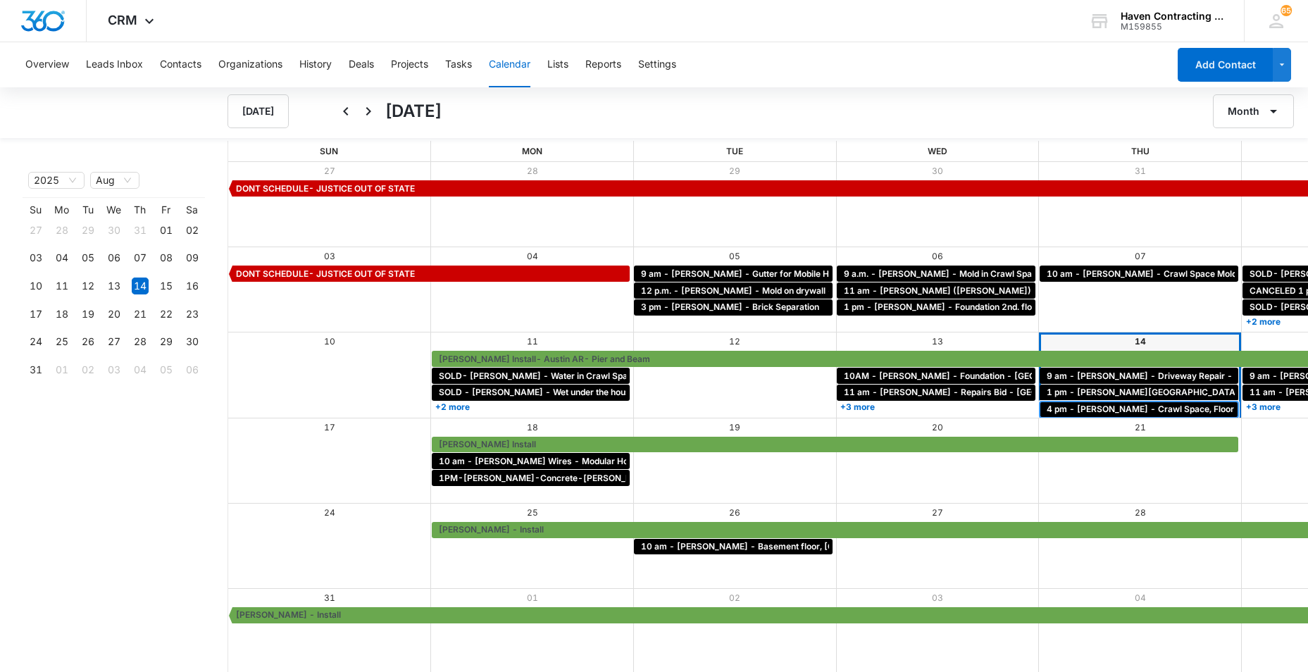
click at [1047, 411] on span "4 pm - [PERSON_NAME] - Crawl Space, Floor Repair - Oil Trough" at bounding box center [1180, 409] width 267 height 13
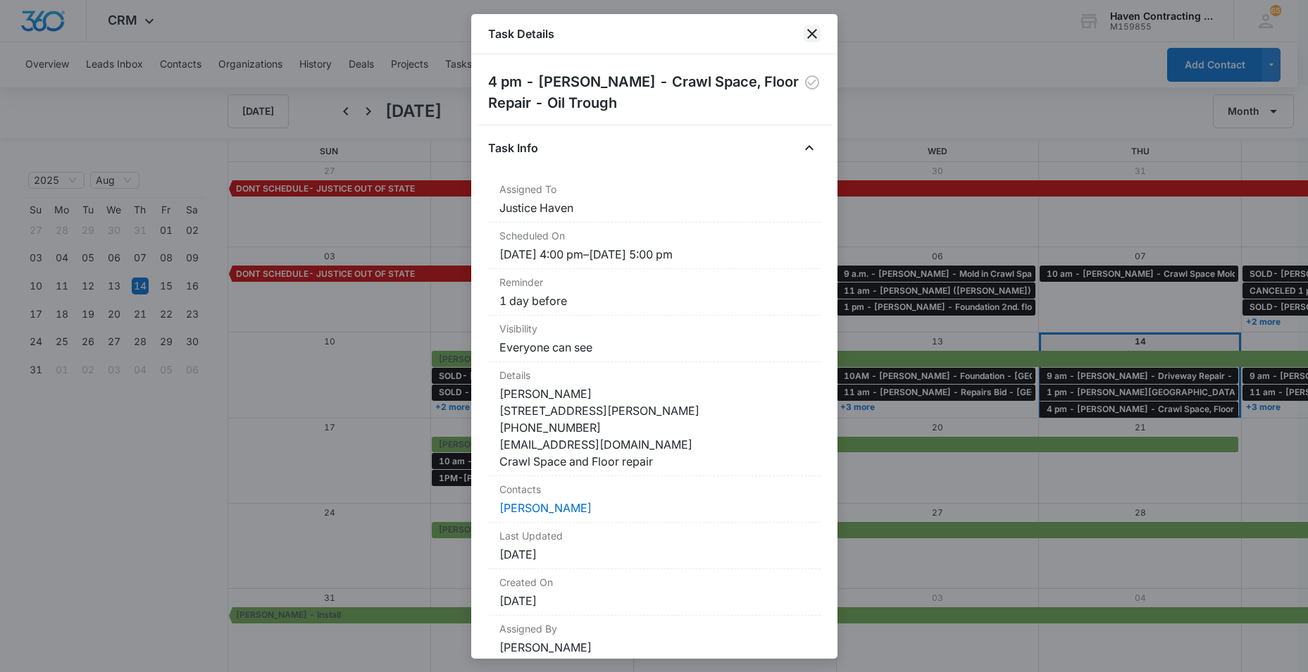
click at [814, 34] on icon "close" at bounding box center [812, 33] width 17 height 17
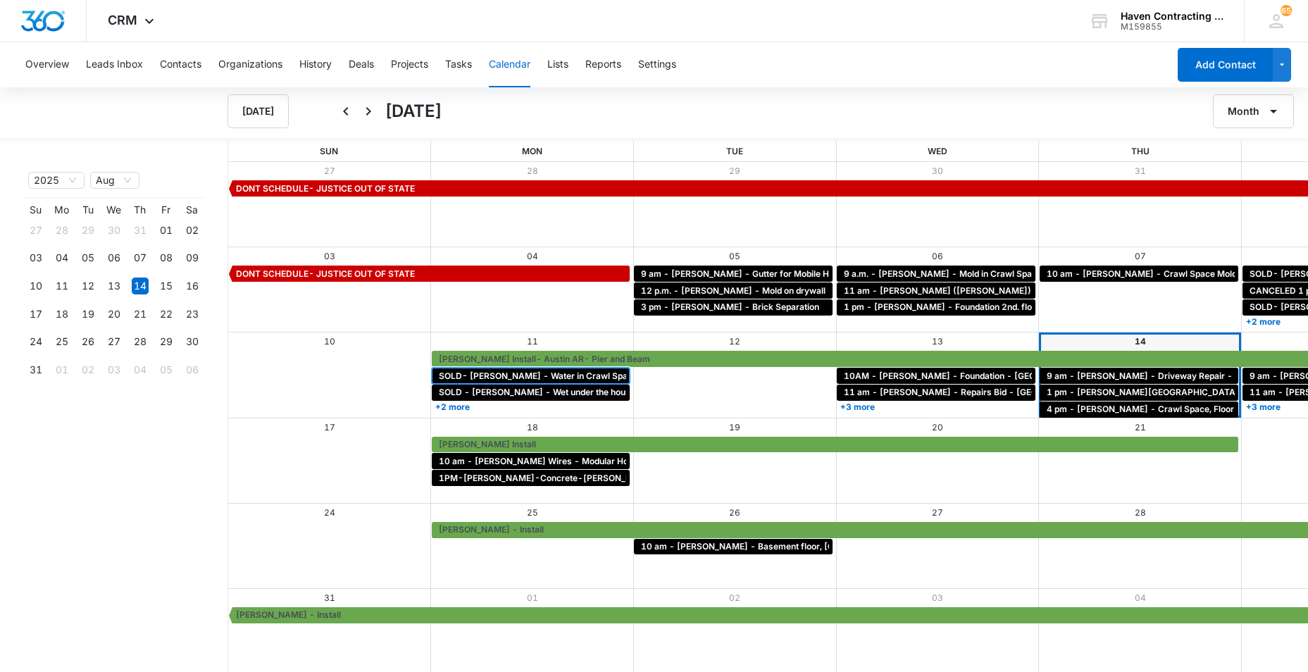
click at [439, 371] on span "SOLD- [PERSON_NAME] - Water in Crawl Space - [GEOGRAPHIC_DATA]" at bounding box center [588, 376] width 299 height 13
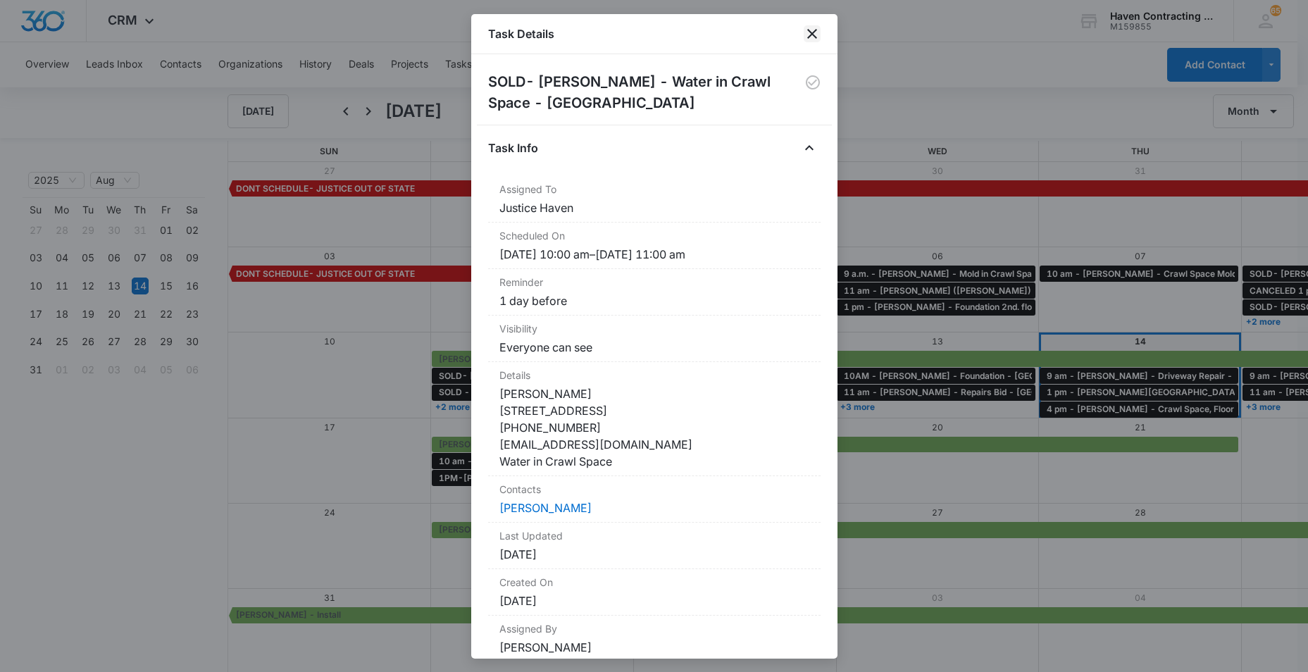
click at [812, 33] on icon "close" at bounding box center [812, 34] width 10 height 10
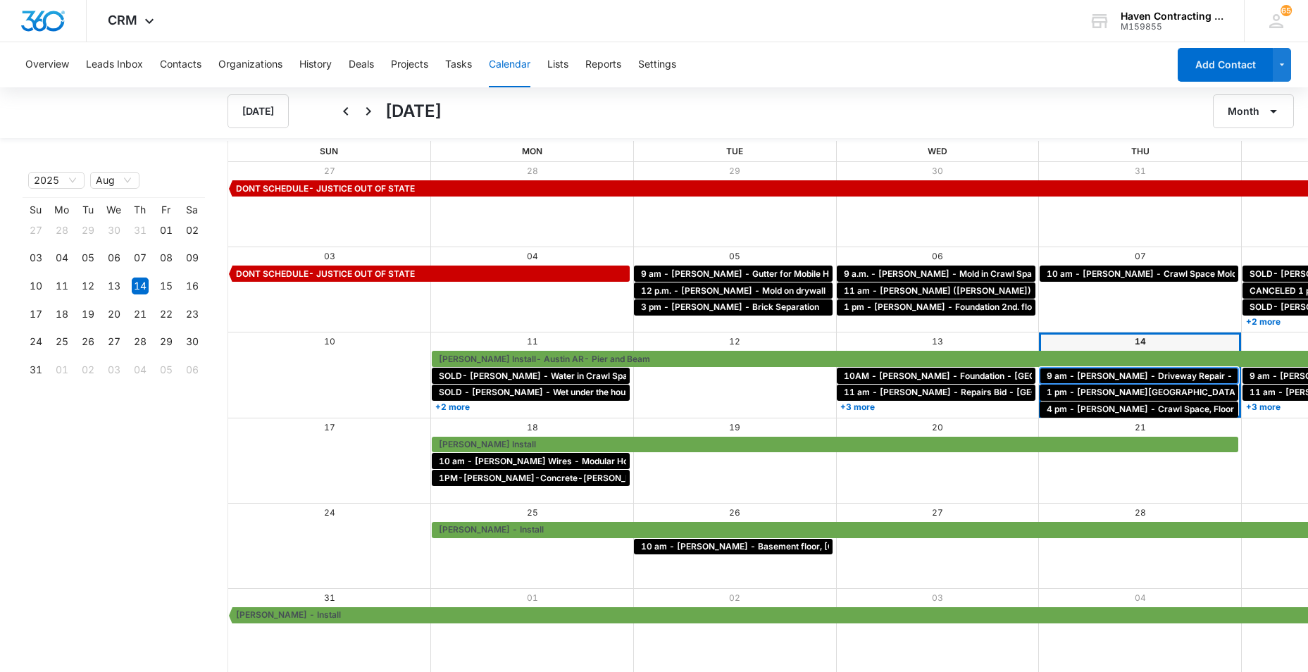
click at [1047, 376] on span "9 am - [PERSON_NAME] - Driveway Repair - [GEOGRAPHIC_DATA]" at bounding box center [1186, 376] width 279 height 13
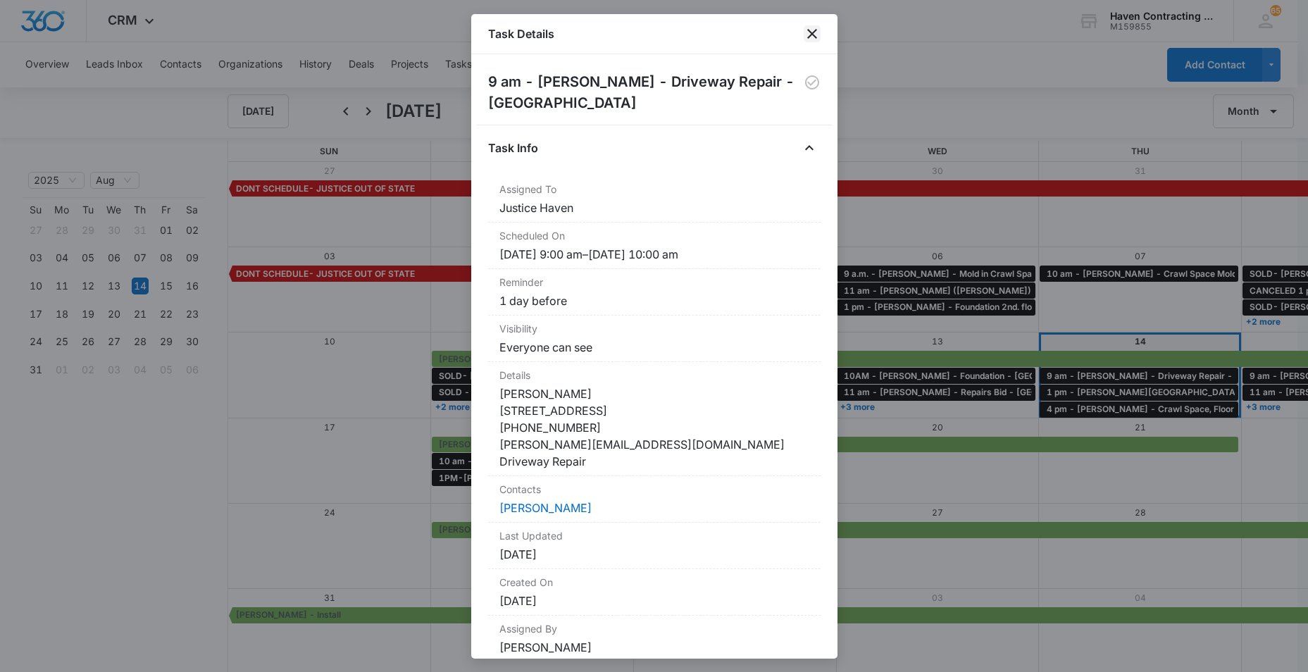
click at [814, 32] on icon "close" at bounding box center [812, 34] width 10 height 10
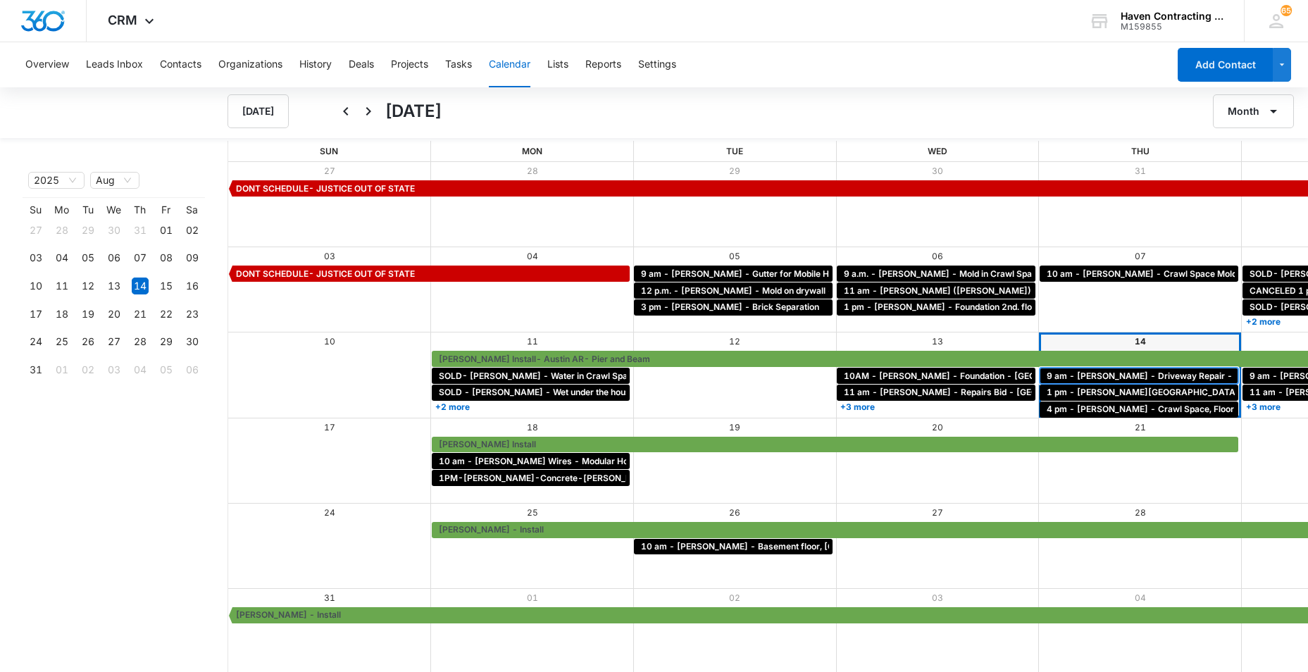
click at [1047, 374] on span "9 am - [PERSON_NAME] - Driveway Repair - [GEOGRAPHIC_DATA]" at bounding box center [1186, 376] width 279 height 13
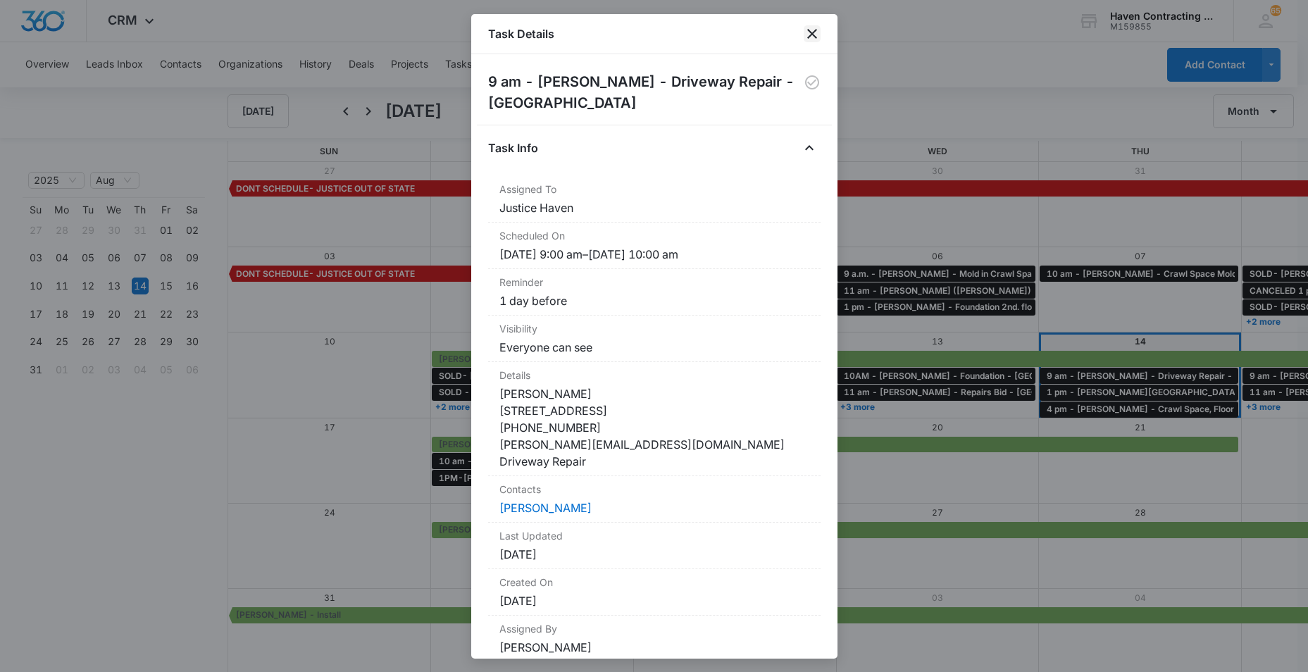
click at [812, 32] on icon "close" at bounding box center [812, 33] width 17 height 17
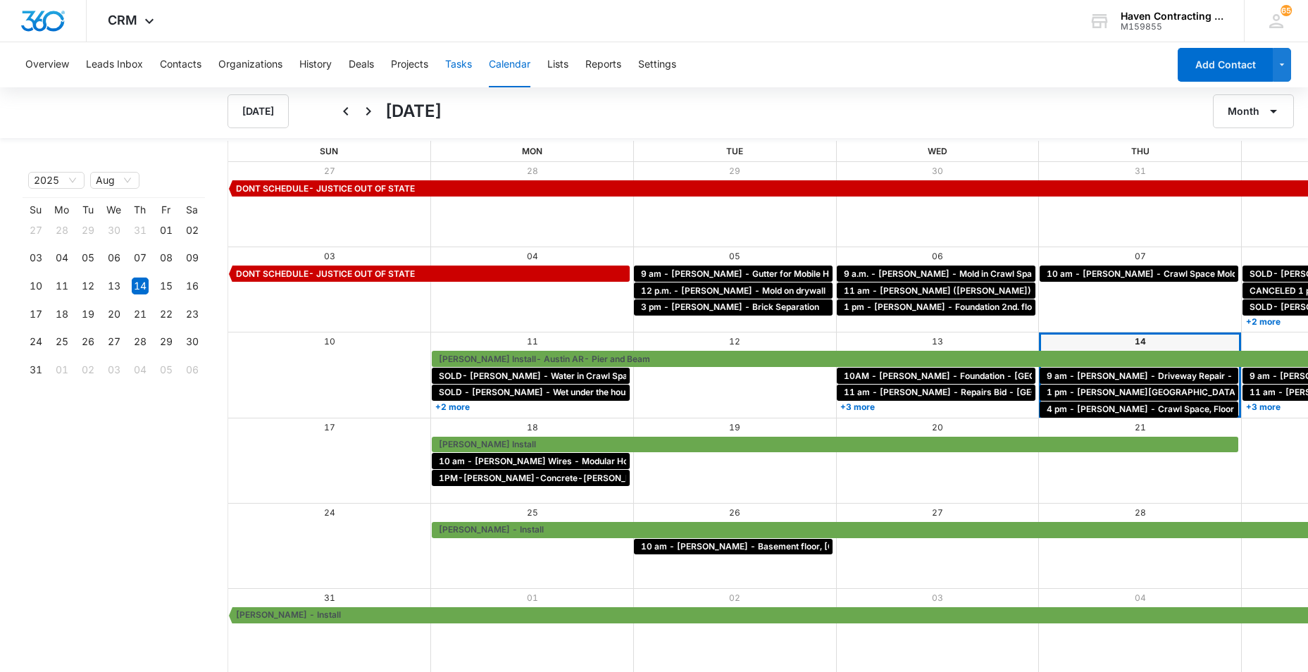
click at [461, 63] on button "Tasks" at bounding box center [458, 64] width 27 height 45
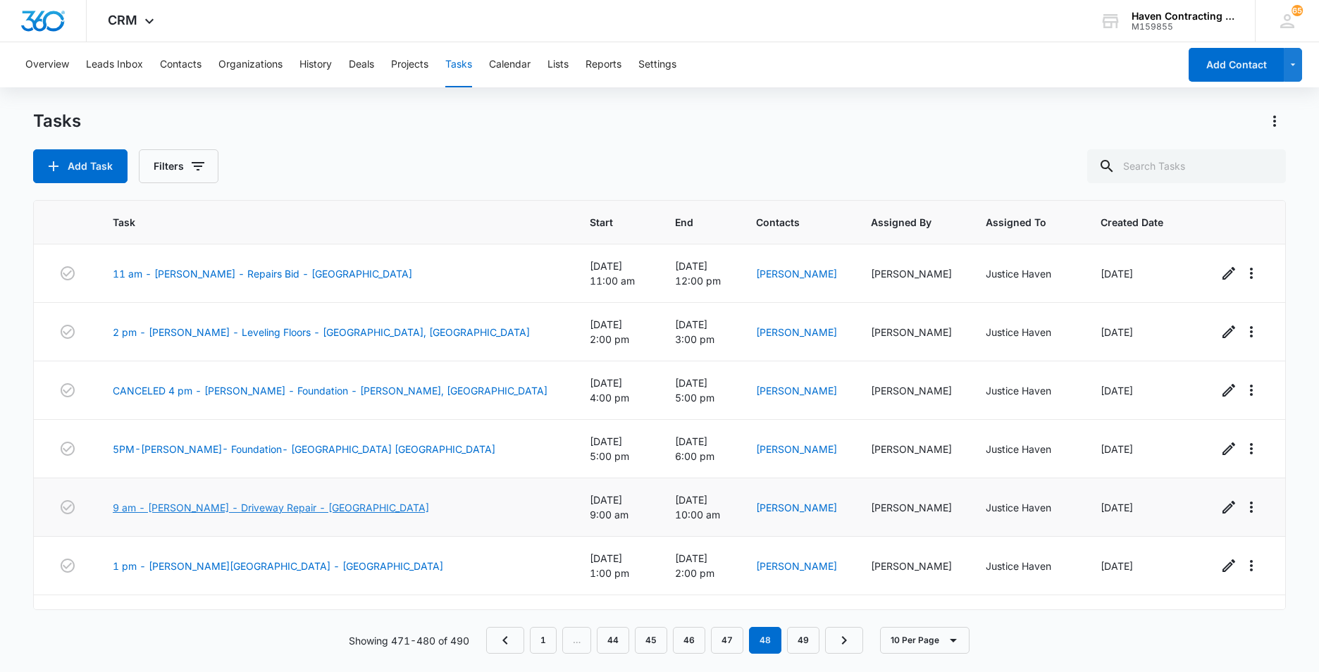
click at [237, 502] on link "9 am - [PERSON_NAME] - Driveway Repair - [GEOGRAPHIC_DATA]" at bounding box center [271, 507] width 316 height 15
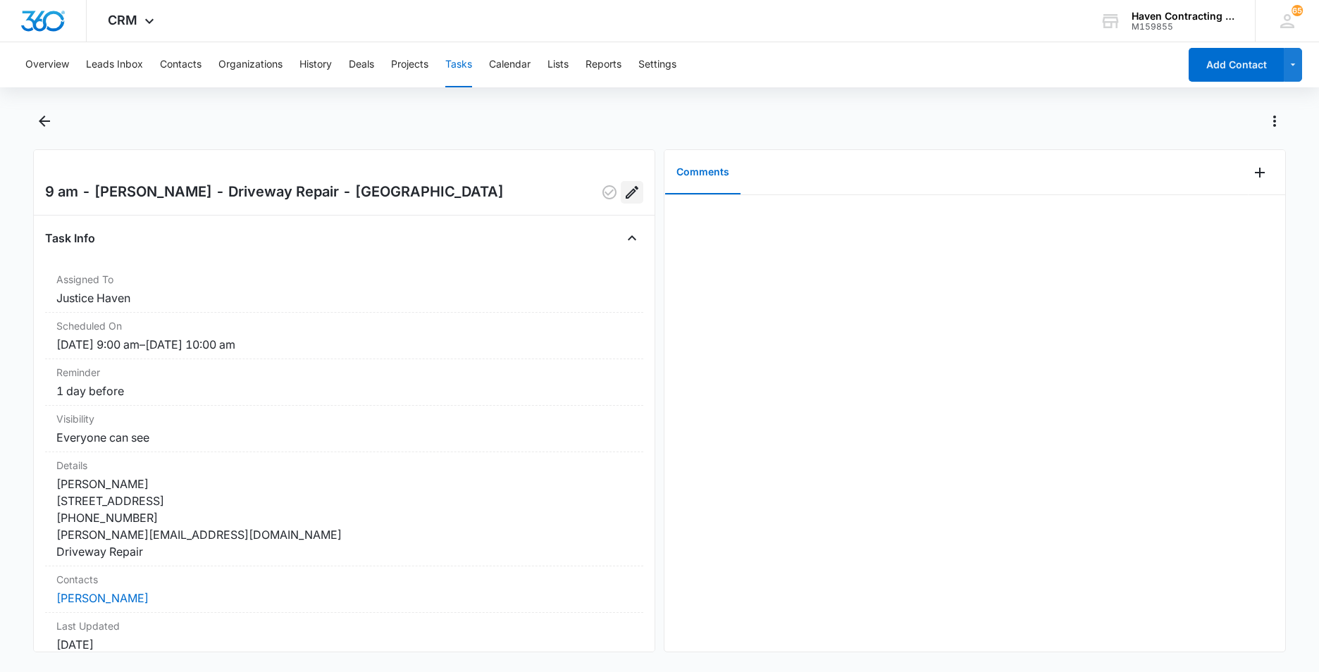
click at [624, 187] on icon "Edit" at bounding box center [632, 192] width 17 height 17
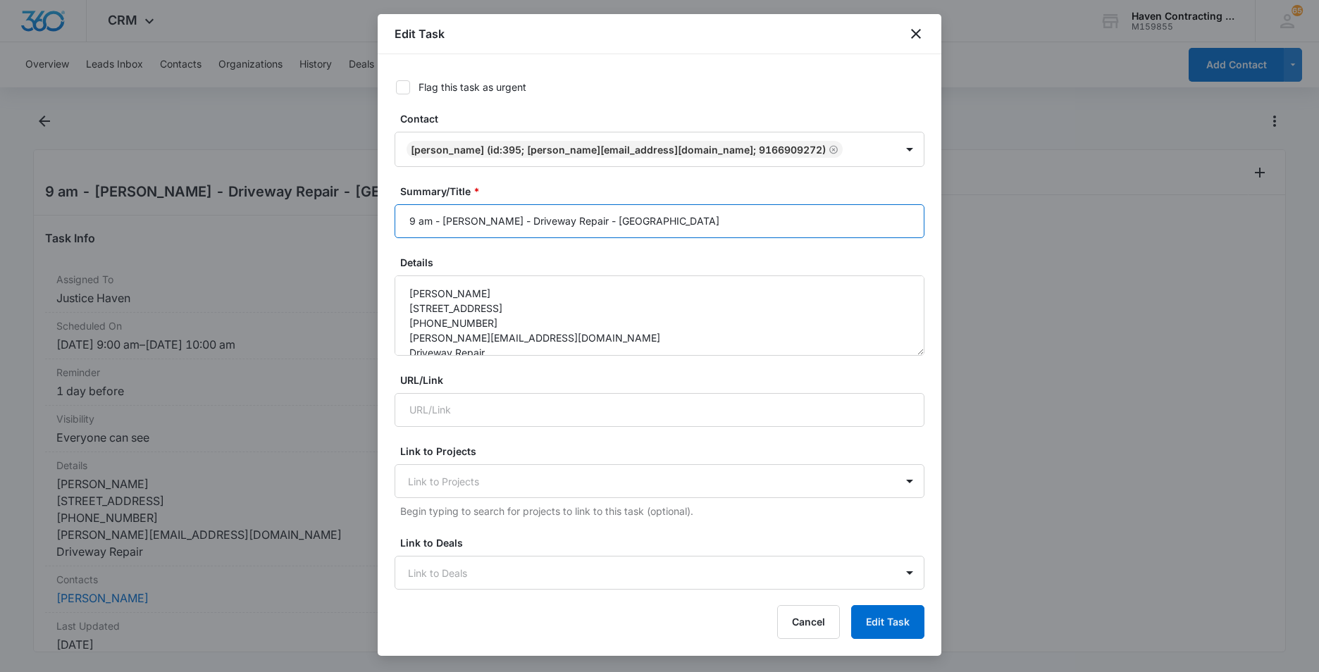
click at [413, 222] on input "9 am - [PERSON_NAME] - Driveway Repair - [GEOGRAPHIC_DATA]" at bounding box center [660, 221] width 530 height 34
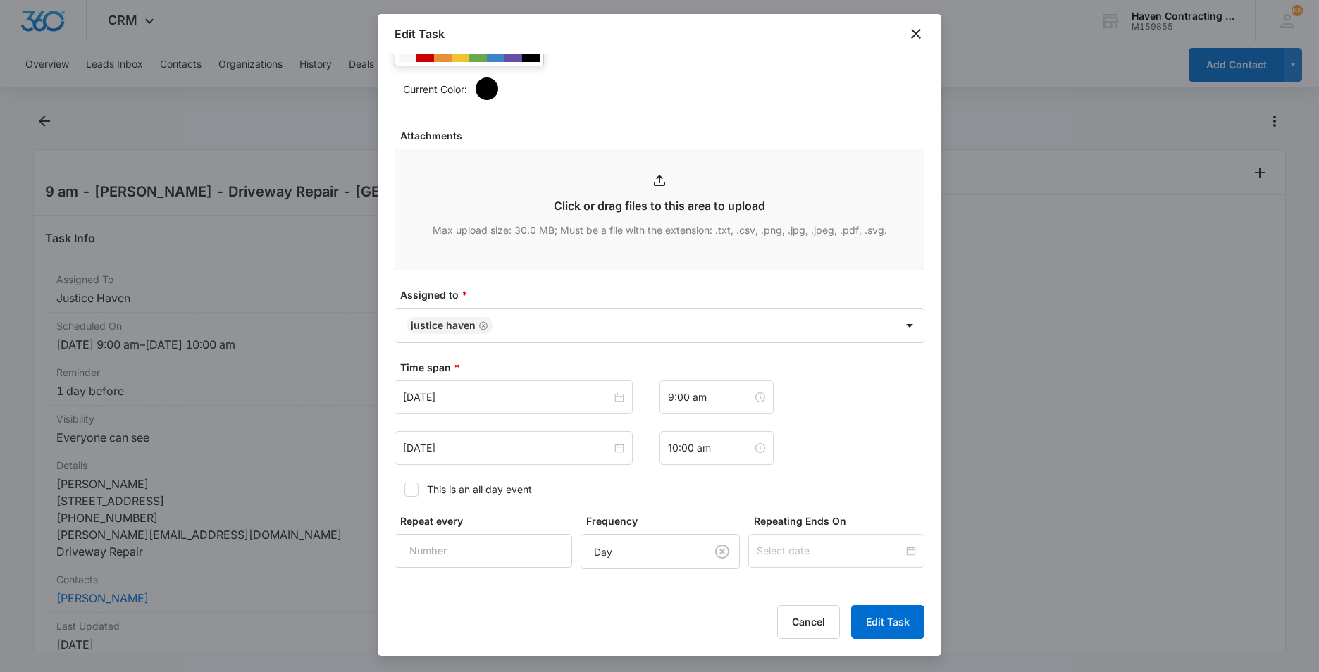
scroll to position [634, 0]
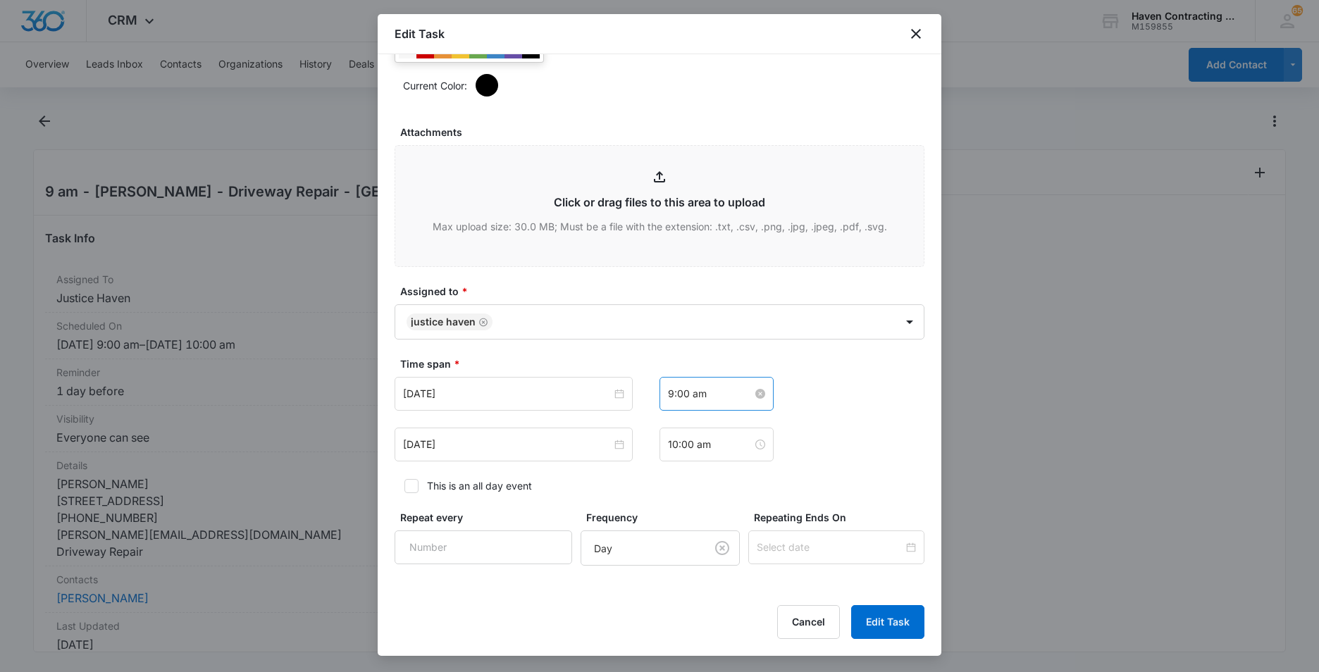
type input "10:30 am - [PERSON_NAME] - Driveway Repair - [GEOGRAPHIC_DATA]"
click at [711, 397] on input "9:00 am" at bounding box center [710, 394] width 85 height 16
click at [672, 450] on div "10" at bounding box center [673, 446] width 39 height 20
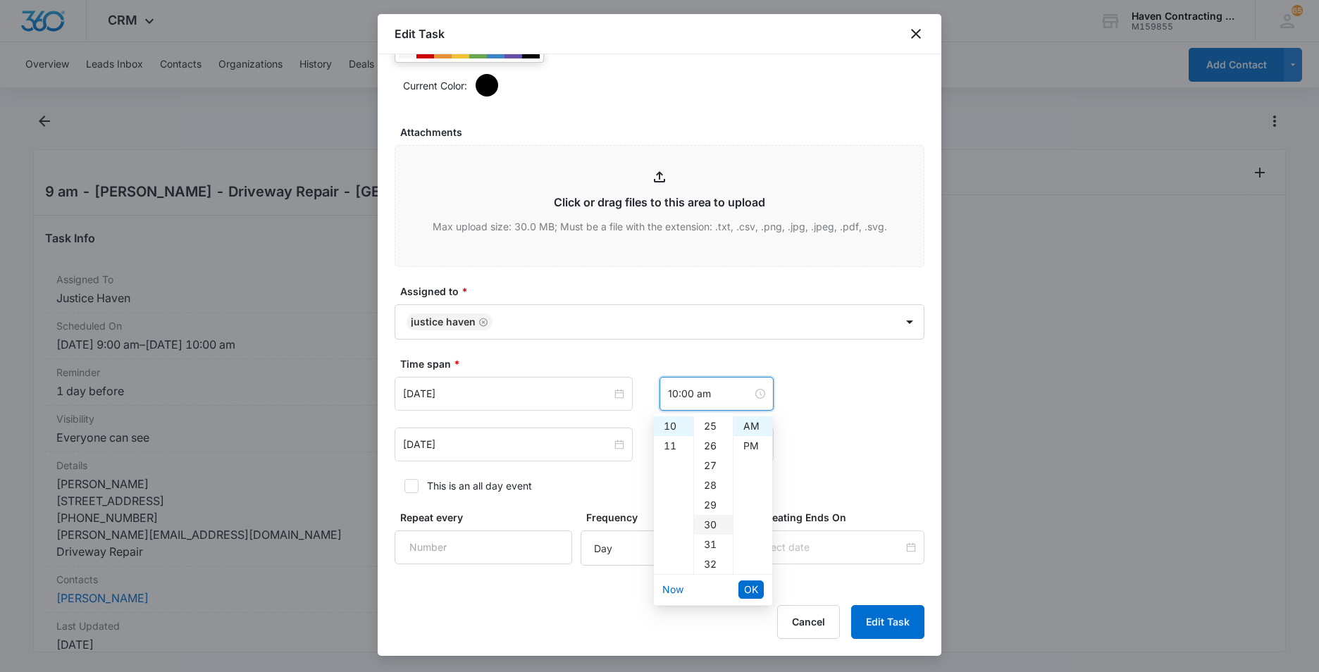
click at [710, 524] on div "30" at bounding box center [713, 525] width 39 height 20
type input "10:30 am"
click at [751, 426] on div "AM" at bounding box center [753, 426] width 39 height 20
click at [753, 590] on span "OK" at bounding box center [751, 590] width 14 height 16
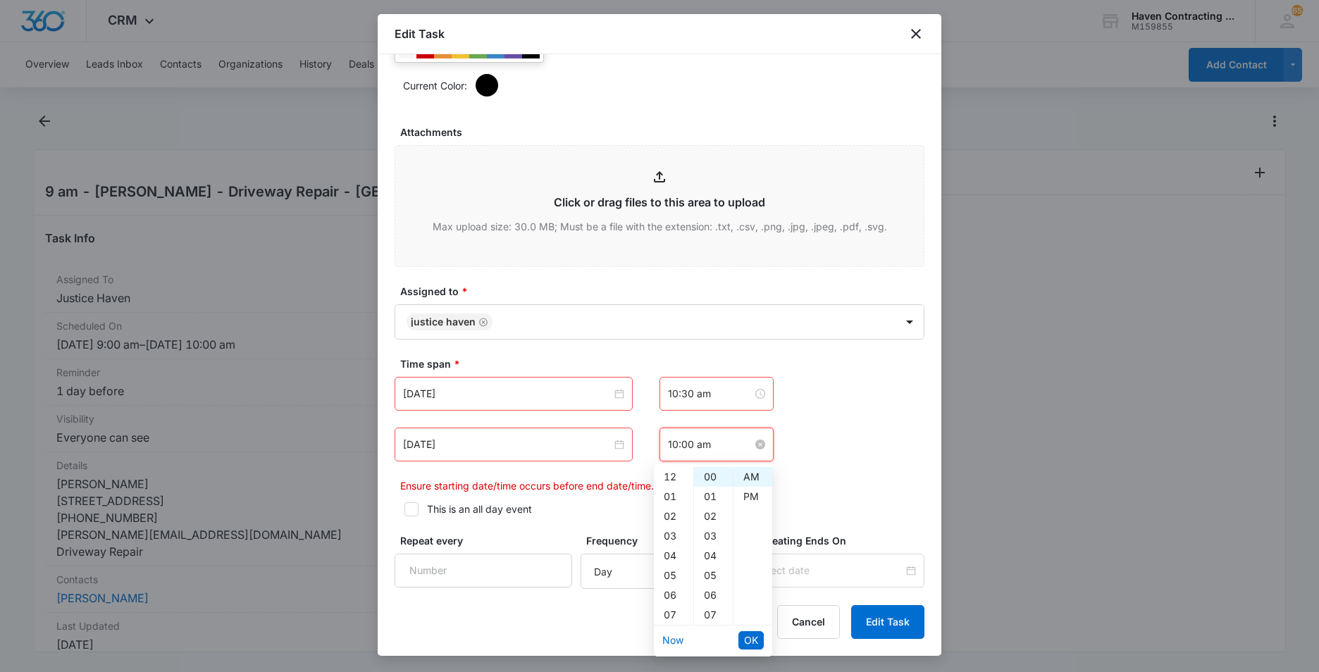
click at [711, 446] on input "10:00 am" at bounding box center [710, 445] width 85 height 16
click at [673, 496] on div "11" at bounding box center [673, 497] width 39 height 20
type input "11:00 am"
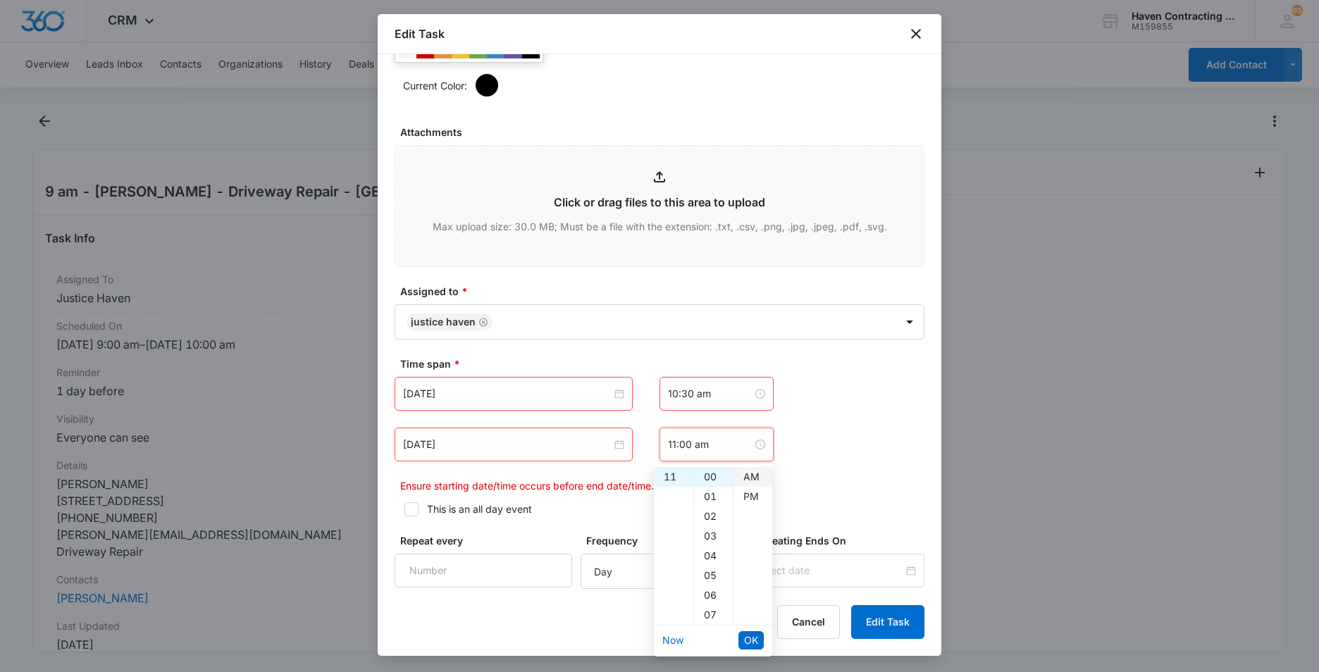
click at [750, 474] on div "AM" at bounding box center [753, 477] width 39 height 20
click at [753, 640] on span "OK" at bounding box center [751, 641] width 14 height 16
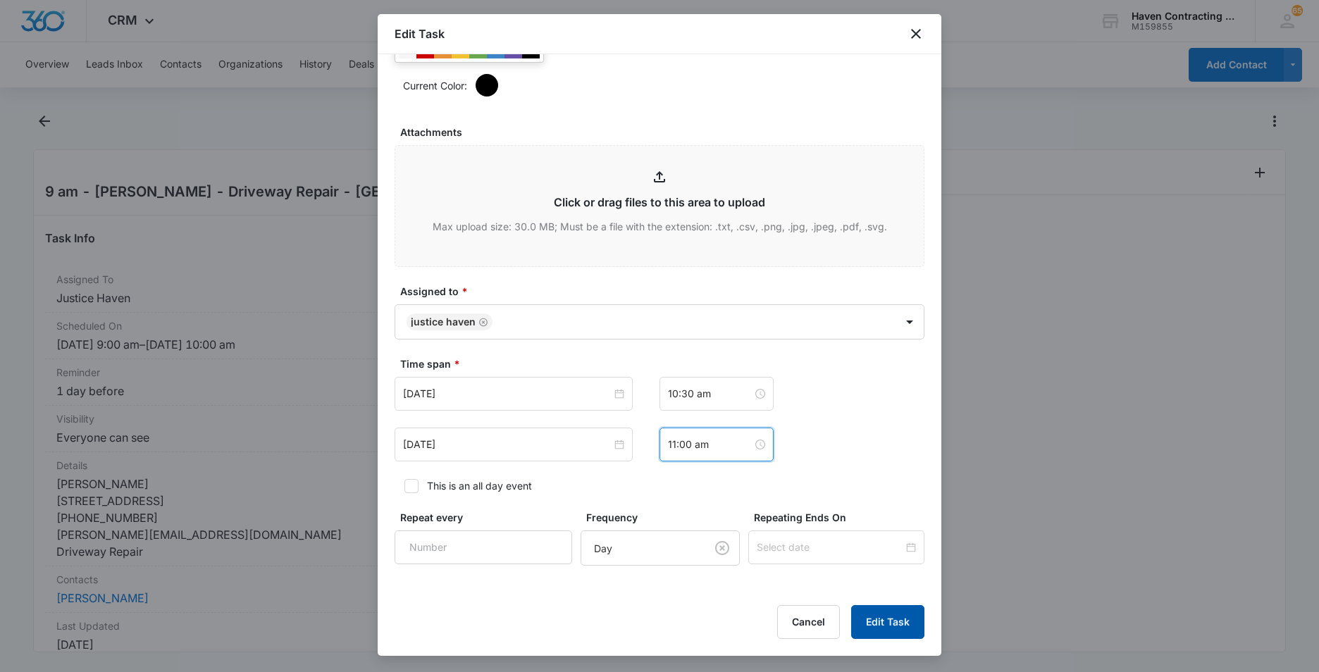
click at [878, 617] on button "Edit Task" at bounding box center [887, 622] width 73 height 34
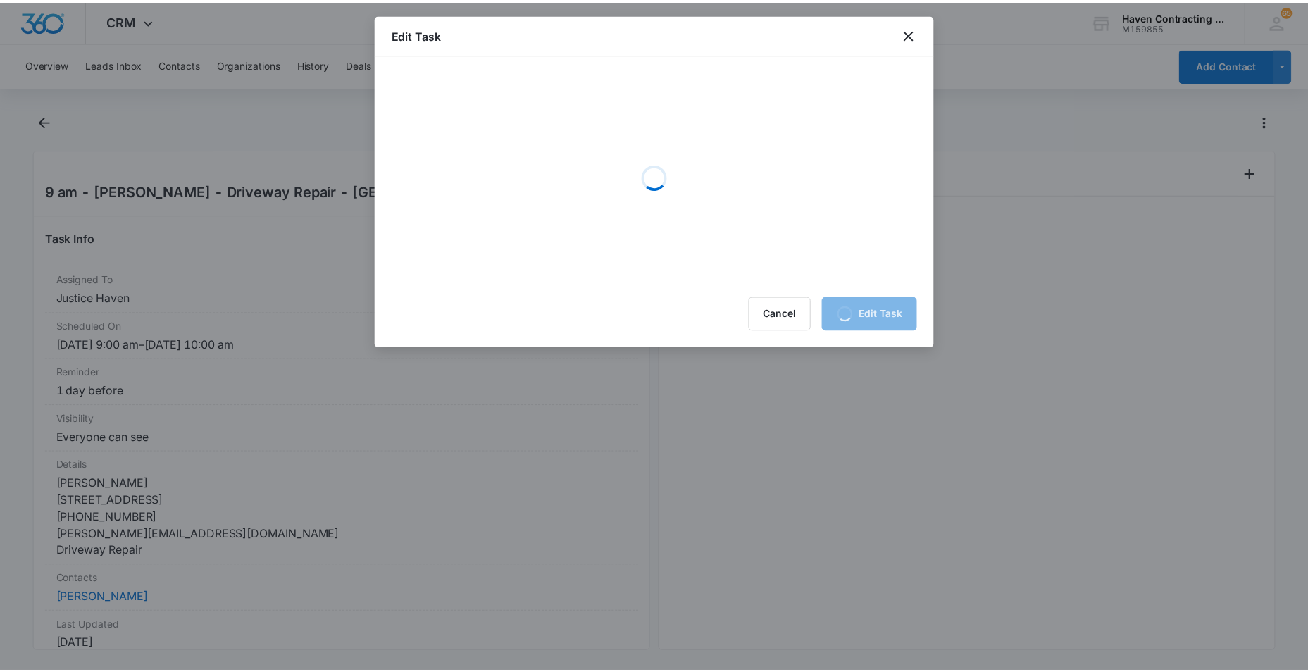
scroll to position [0, 0]
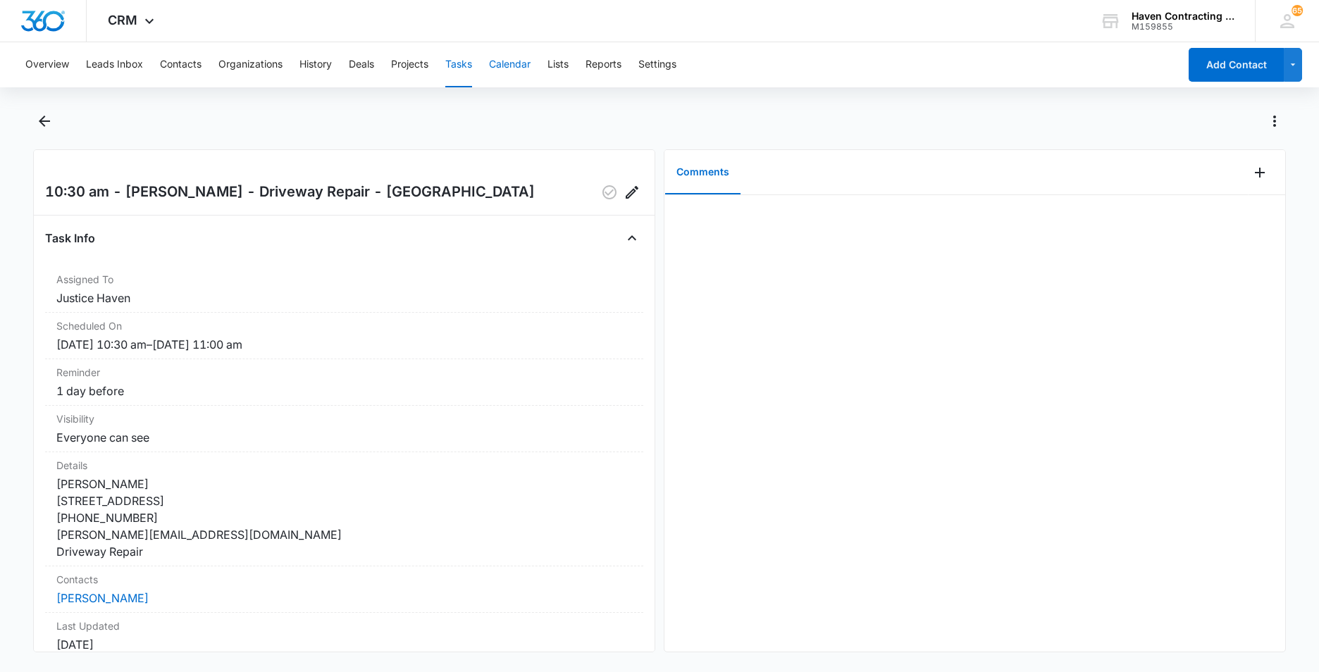
click at [507, 65] on button "Calendar" at bounding box center [510, 64] width 42 height 45
